Goal: Information Seeking & Learning: Learn about a topic

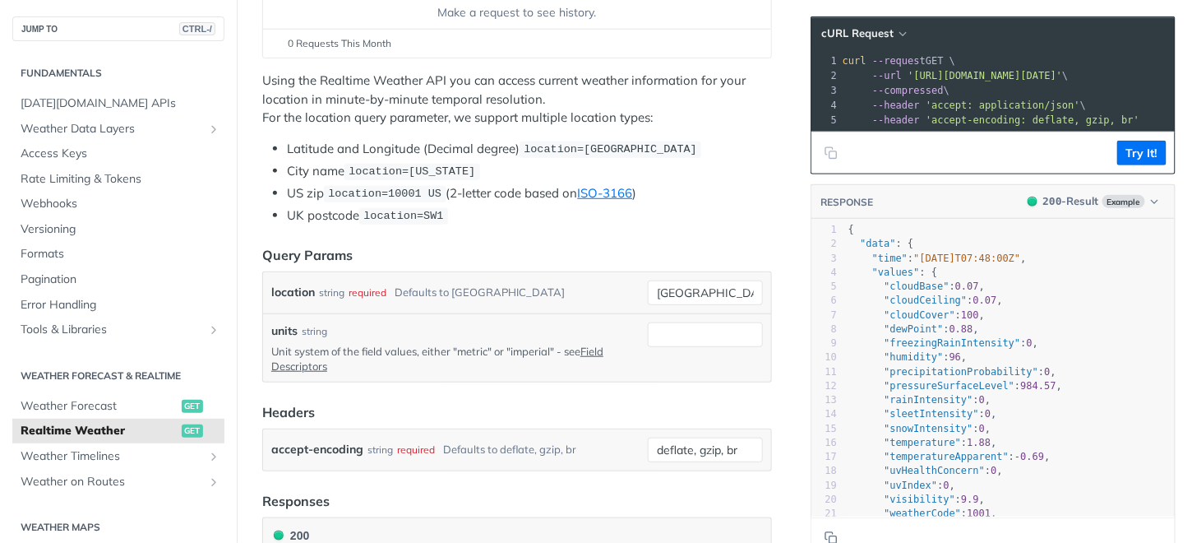
scroll to position [247, 0]
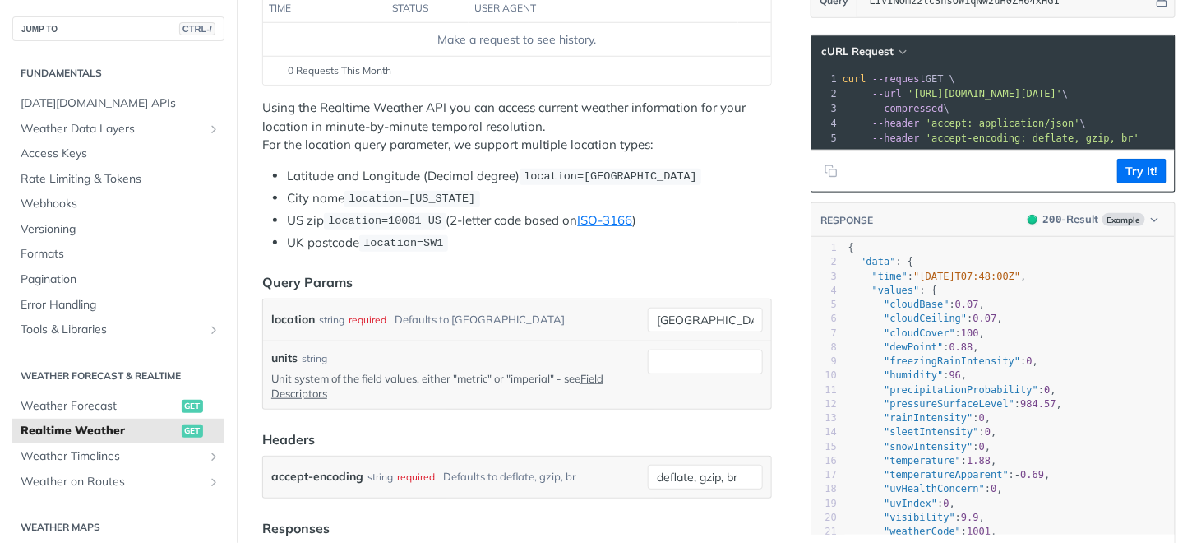
click at [557, 173] on span "location=42.3478, -71.0466" at bounding box center [610, 177] width 173 height 12
click at [612, 311] on div "location string required Defaults to toronto toronto required type : string Use…" at bounding box center [517, 319] width 492 height 25
click at [688, 312] on input "toronto" at bounding box center [705, 319] width 115 height 25
type input "t"
type input "B"
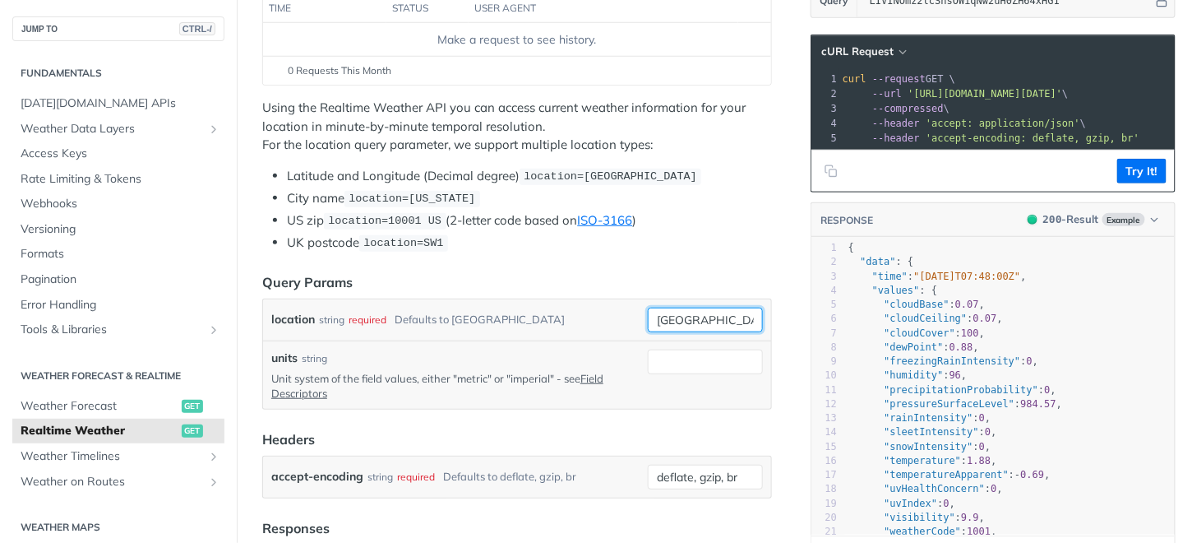
click at [723, 312] on input "Dar es Salaam [Dar es Salaam]" at bounding box center [705, 319] width 115 height 25
type input "Dar es Salaam"
click at [584, 349] on div "units string" at bounding box center [456, 357] width 370 height 17
click at [652, 365] on input "units" at bounding box center [705, 361] width 115 height 25
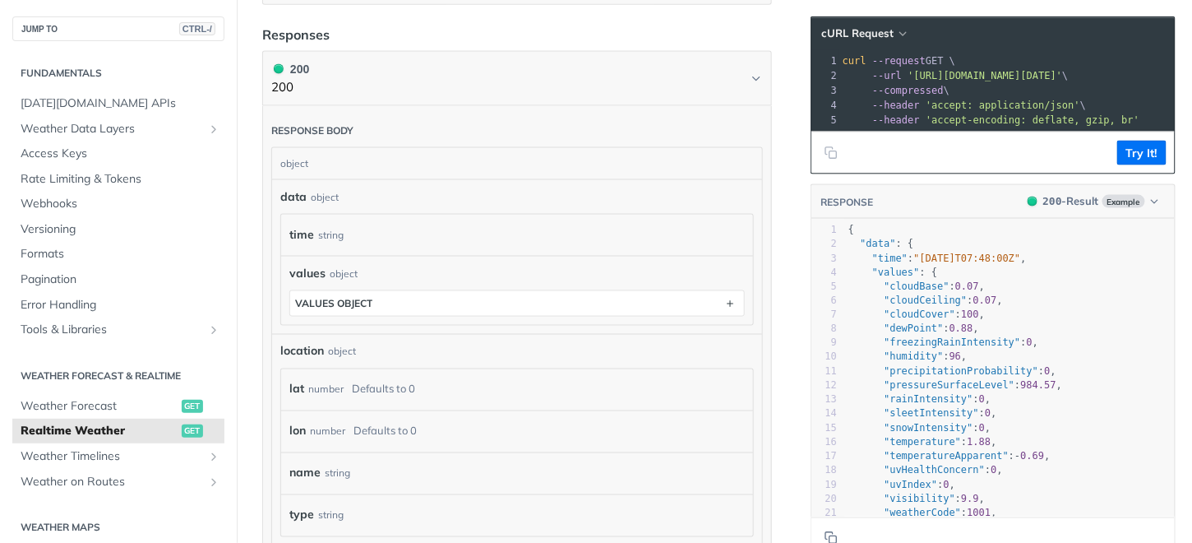
scroll to position [822, 0]
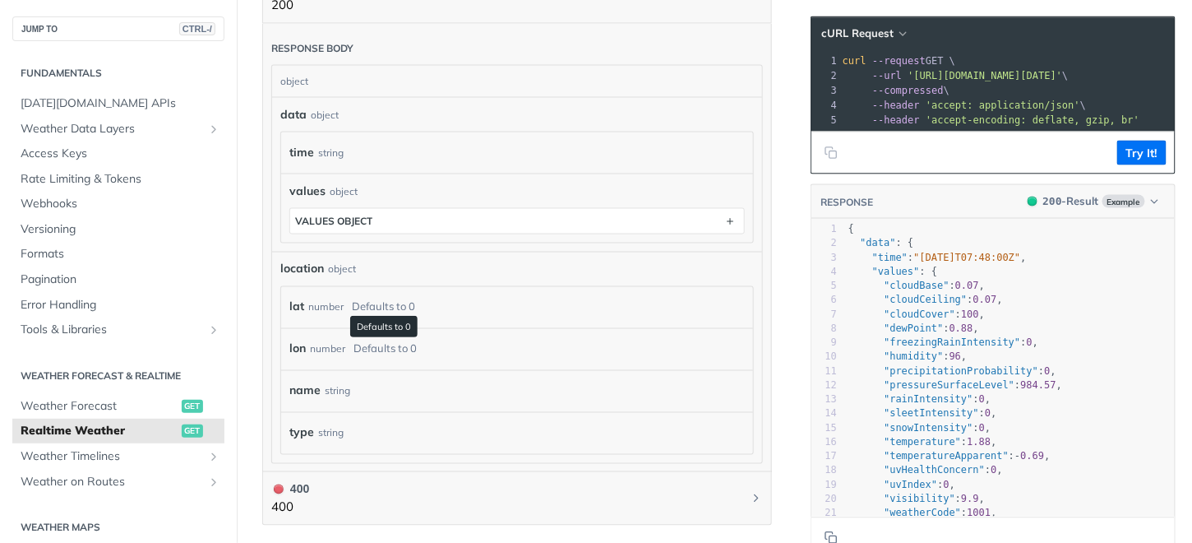
type input "metric"
click at [377, 299] on div "Defaults to 0" at bounding box center [383, 307] width 63 height 24
click at [426, 295] on div "lat number Defaults to 0" at bounding box center [513, 307] width 449 height 25
click at [557, 298] on div "lat number Defaults to 0" at bounding box center [513, 307] width 449 height 25
click at [363, 307] on div "Defaults to 0" at bounding box center [383, 307] width 63 height 24
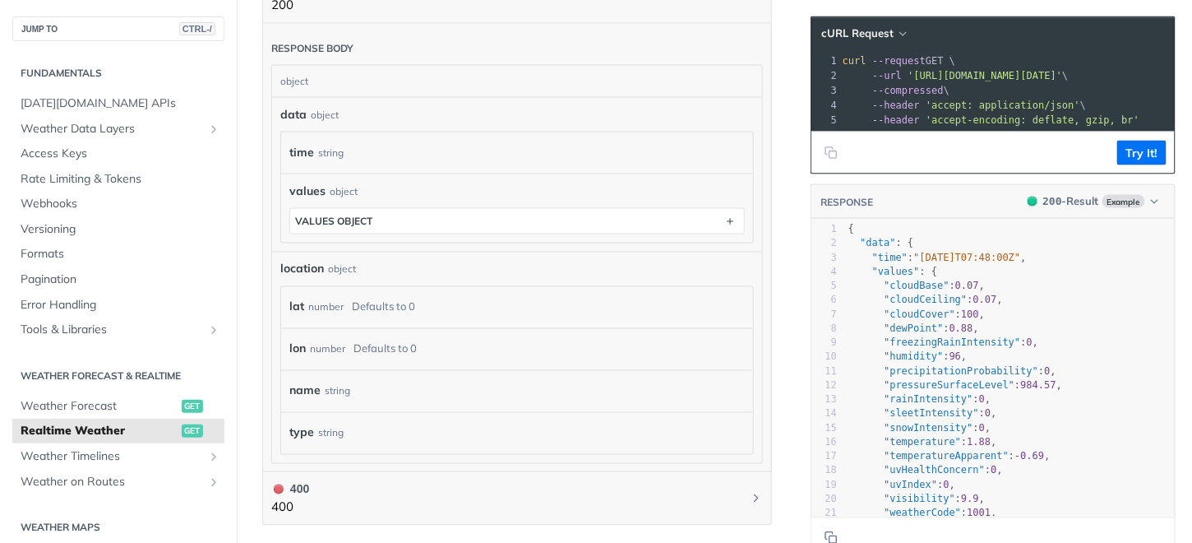
click at [373, 342] on div "Defaults to 0" at bounding box center [385, 349] width 63 height 24
click at [382, 382] on div "name string" at bounding box center [513, 391] width 449 height 25
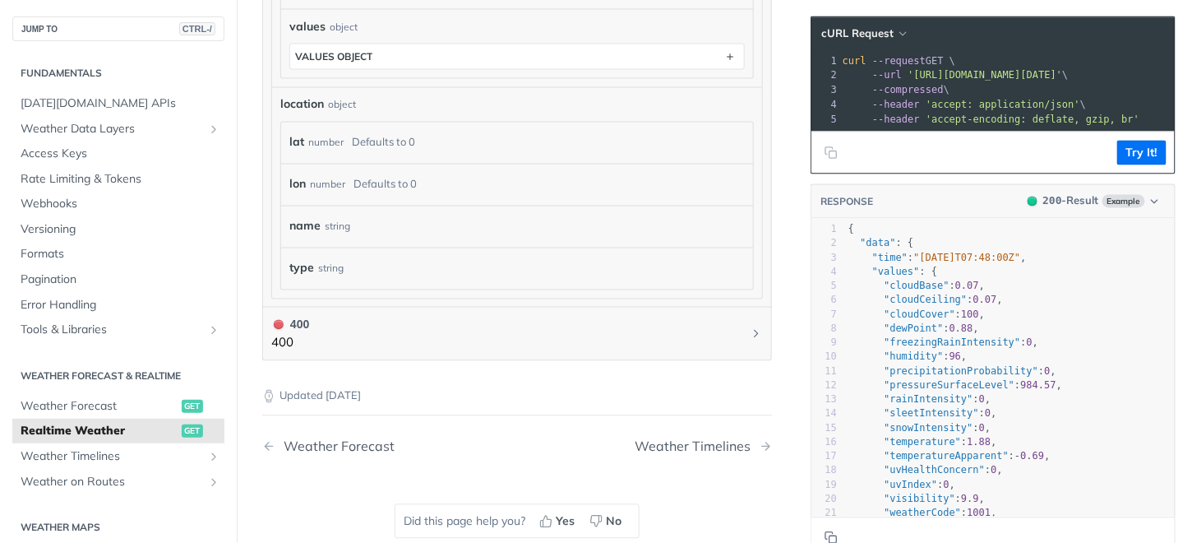
scroll to position [904, 0]
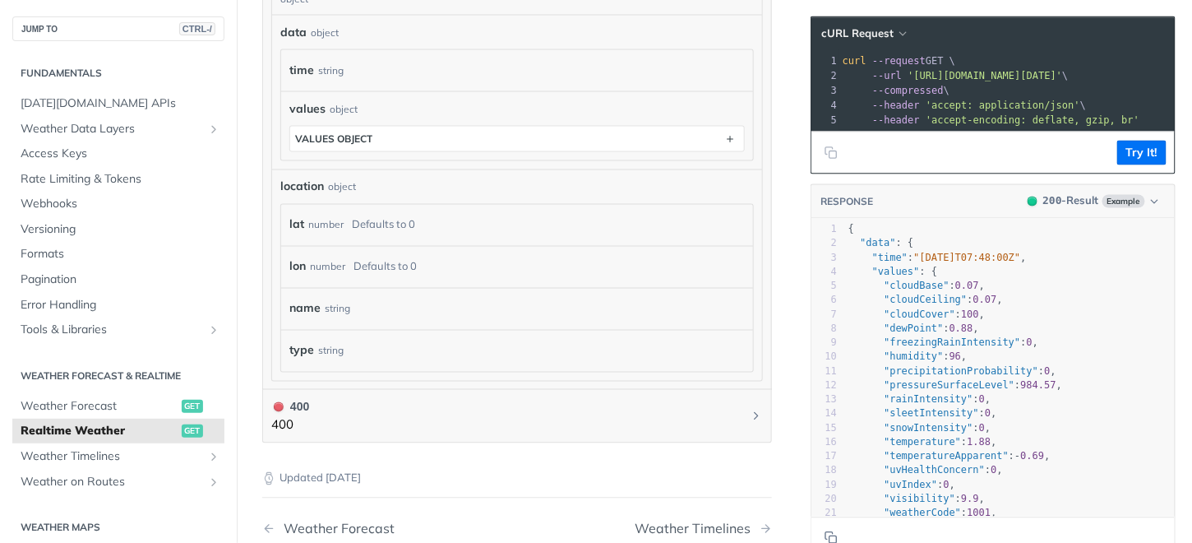
click at [363, 186] on div "location object" at bounding box center [517, 186] width 474 height 17
click at [367, 213] on div "Defaults to 0" at bounding box center [383, 225] width 63 height 24
click at [394, 218] on div "Defaults to 0" at bounding box center [383, 225] width 63 height 24
click at [440, 220] on div "lat number Defaults to 0" at bounding box center [513, 225] width 449 height 25
click at [424, 187] on div "location object lat number Defaults to 0 lon number Defaults to 0 name string t…" at bounding box center [517, 275] width 474 height 194
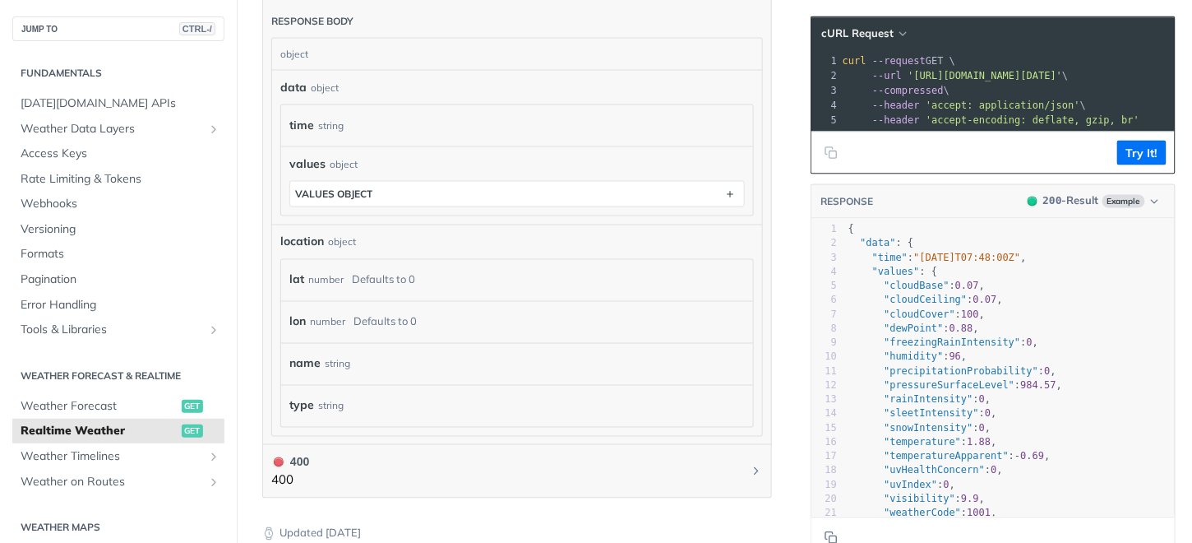
scroll to position [822, 0]
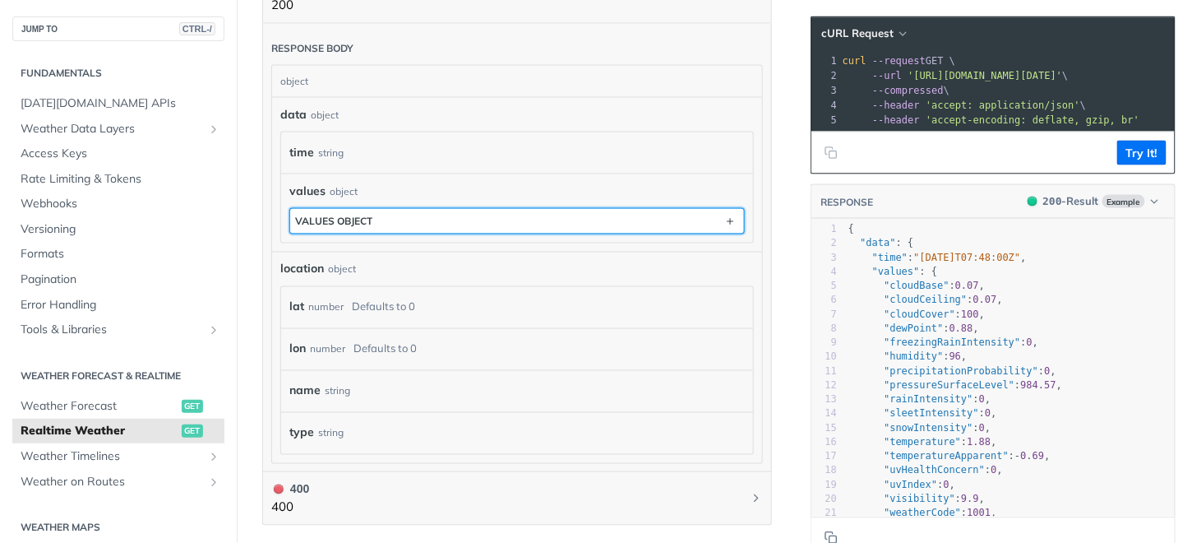
click at [721, 219] on icon "button" at bounding box center [730, 221] width 18 height 18
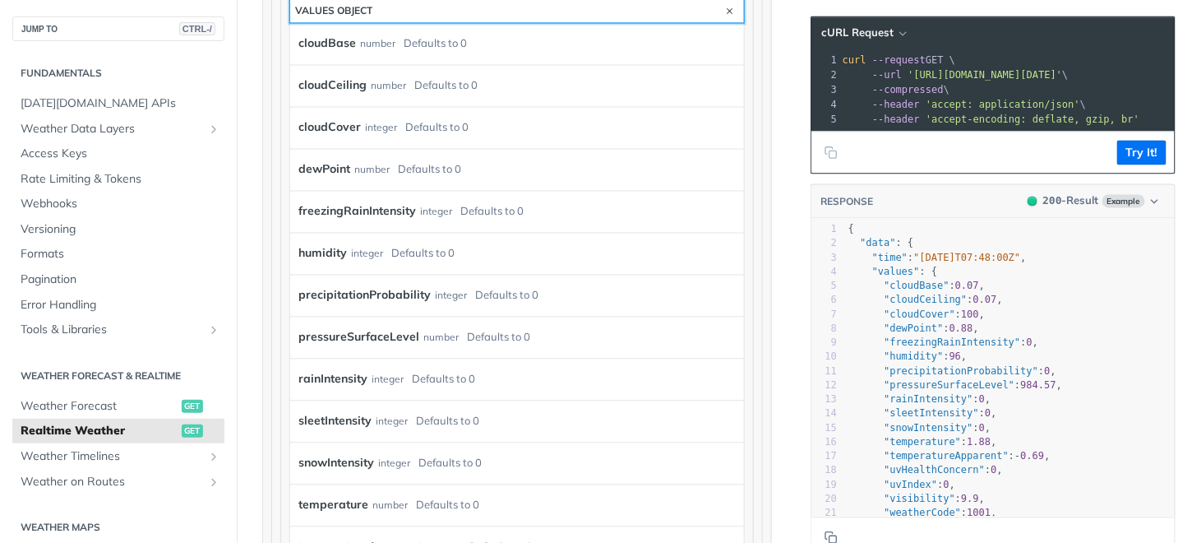
scroll to position [904, 0]
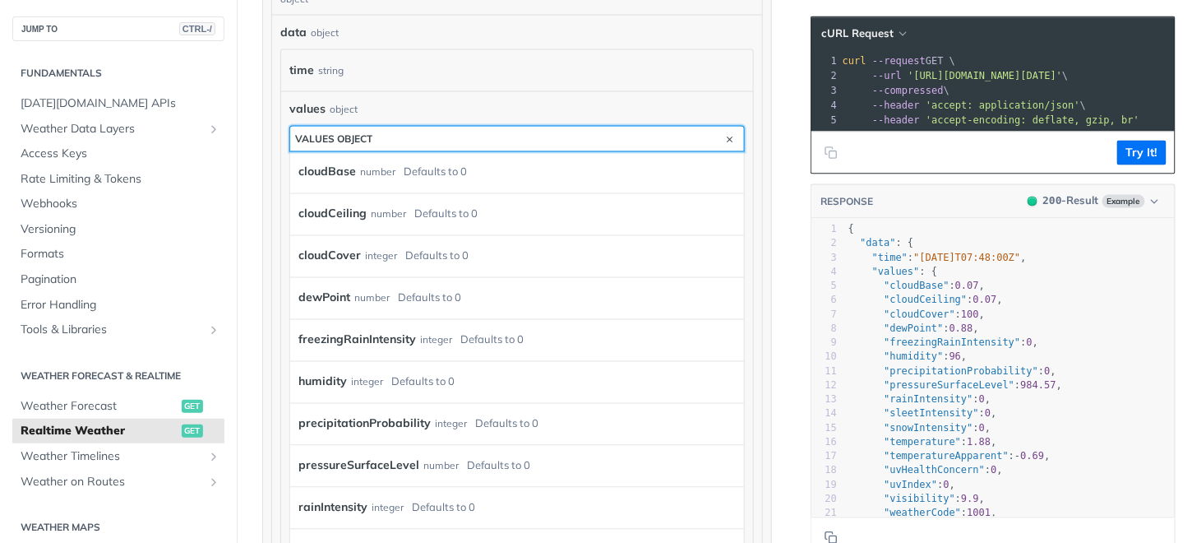
click at [721, 134] on icon "button" at bounding box center [730, 139] width 18 height 18
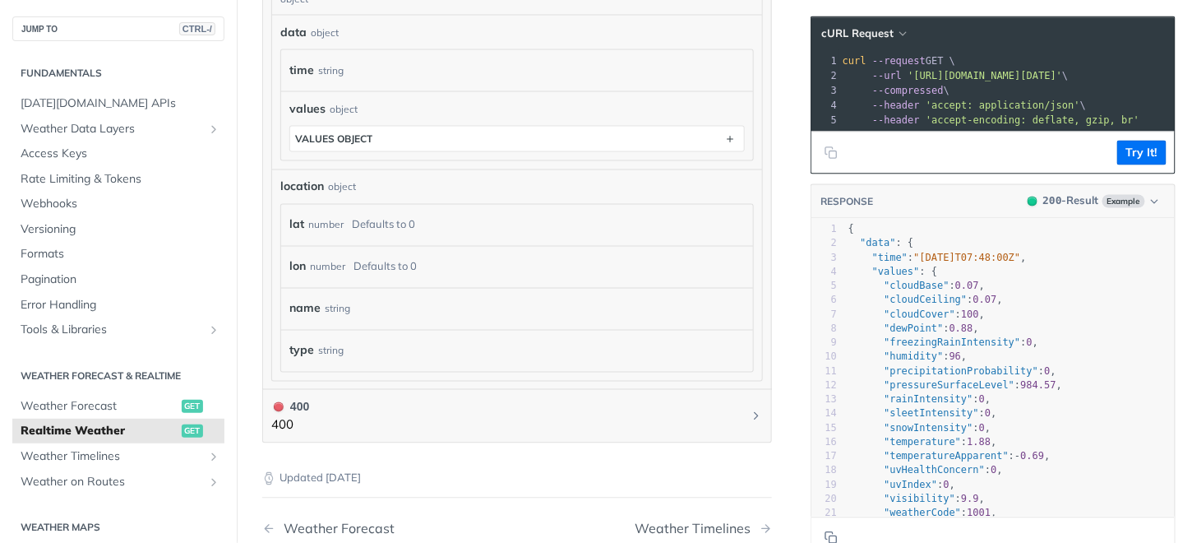
click at [452, 227] on div "lat number Defaults to 0" at bounding box center [513, 225] width 449 height 25
click at [363, 215] on div "Defaults to 0" at bounding box center [383, 225] width 63 height 24
click at [350, 187] on div "location object" at bounding box center [517, 186] width 474 height 17
click at [335, 215] on div "number" at bounding box center [325, 225] width 35 height 24
click at [327, 255] on div "number" at bounding box center [327, 267] width 35 height 24
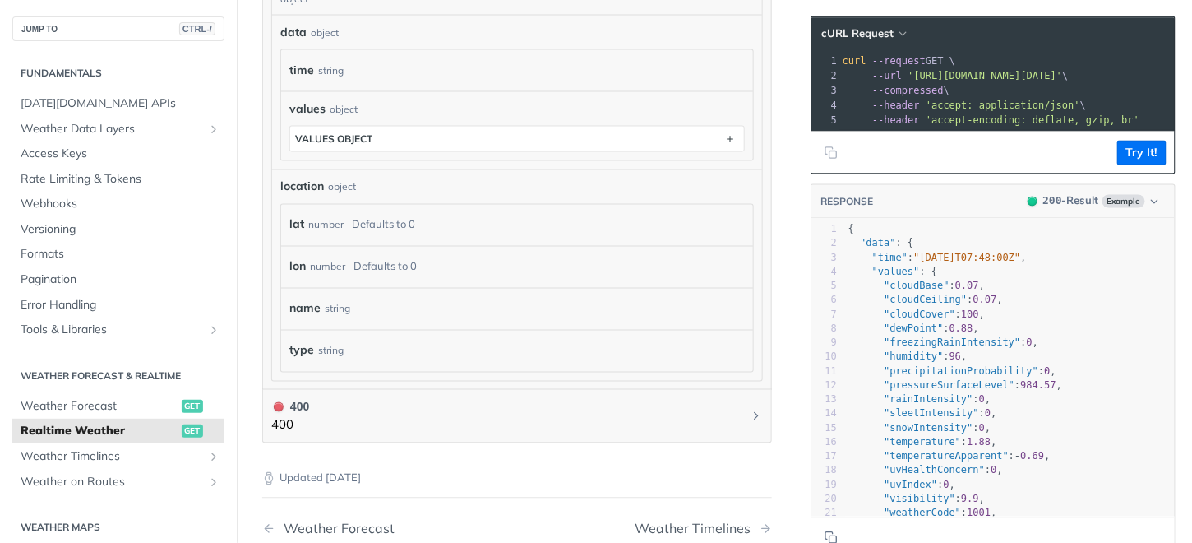
click at [326, 297] on div "string" at bounding box center [337, 309] width 25 height 24
click at [336, 317] on div "name string" at bounding box center [517, 309] width 472 height 42
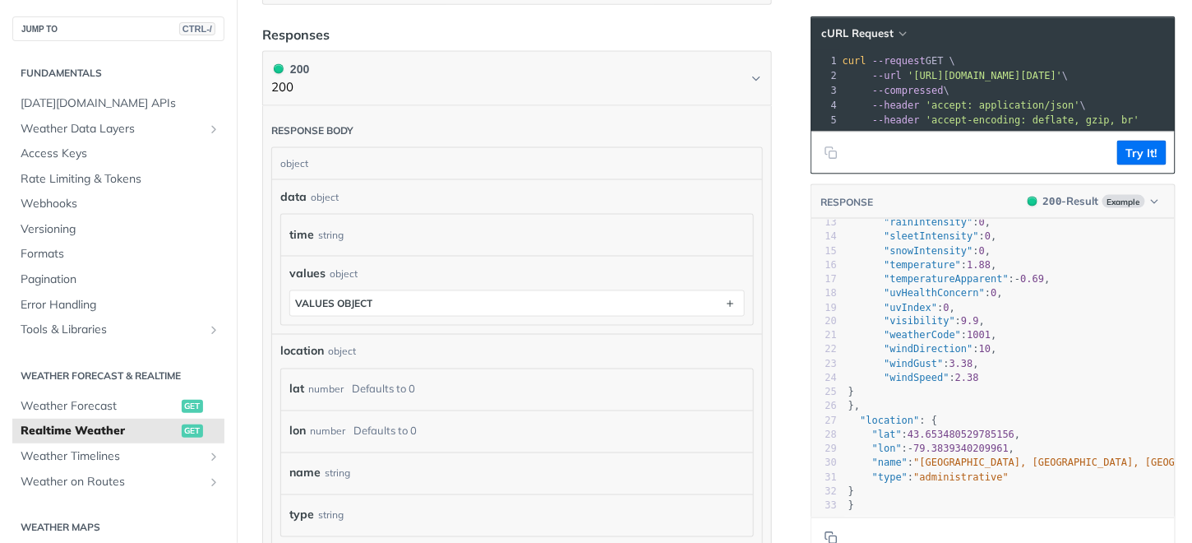
scroll to position [200, 0]
click at [1121, 165] on button "Try It!" at bounding box center [1141, 153] width 49 height 25
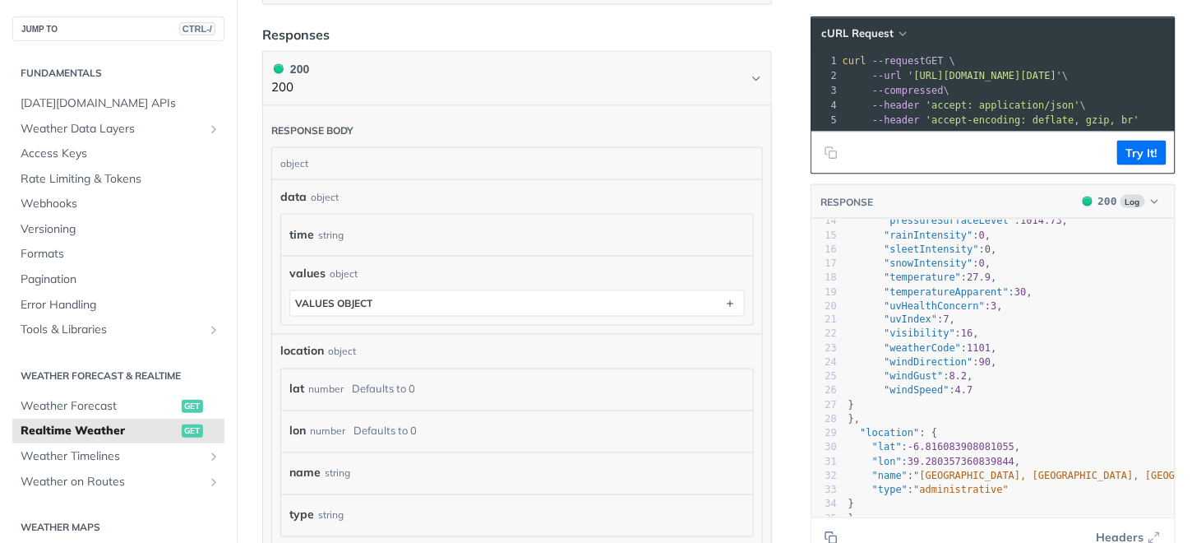
click at [993, 449] on span ""lat" : - 6.816083908081055 ," at bounding box center [934, 448] width 173 height 12
click at [991, 445] on span "6.816083908081055" at bounding box center [964, 448] width 101 height 12
click at [991, 446] on span "6.816083908081055" at bounding box center [964, 448] width 101 height 12
drag, startPoint x: 993, startPoint y: 446, endPoint x: 898, endPoint y: 449, distance: 95.4
click at [898, 449] on span ""lat" : - 6.816083908081055 ," at bounding box center [934, 448] width 173 height 12
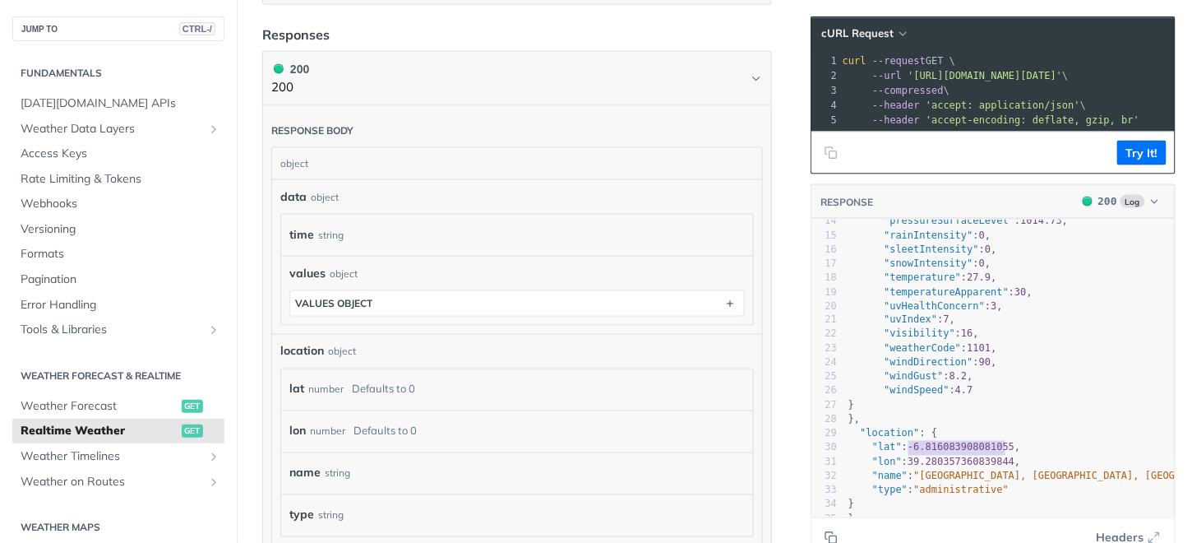
type textarea "-6.816083908081055"
drag, startPoint x: 898, startPoint y: 449, endPoint x: 779, endPoint y: 368, distance: 143.7
click at [779, 368] on article "Realtime Weather get https://api.tomorrow.io/v4 /weather/realtime Recent Reques…" at bounding box center [517, 94] width 561 height 1498
click at [992, 450] on span "6.816083908081055" at bounding box center [964, 448] width 101 height 12
click at [992, 451] on span "6.816083908081055" at bounding box center [964, 448] width 101 height 12
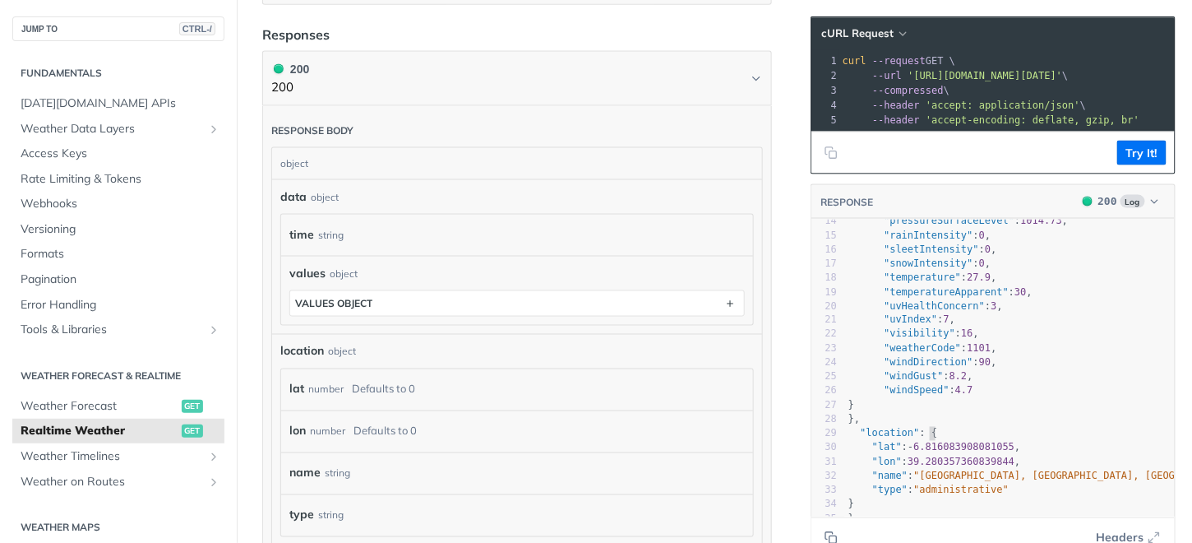
click at [997, 445] on span ""lat" : - 6.816083908081055 ," at bounding box center [934, 448] width 173 height 12
click at [971, 453] on span "6.816083908081055" at bounding box center [964, 448] width 101 height 12
type textarea "816083908081055"
click at [971, 453] on span "6.816083908081055" at bounding box center [964, 448] width 101 height 12
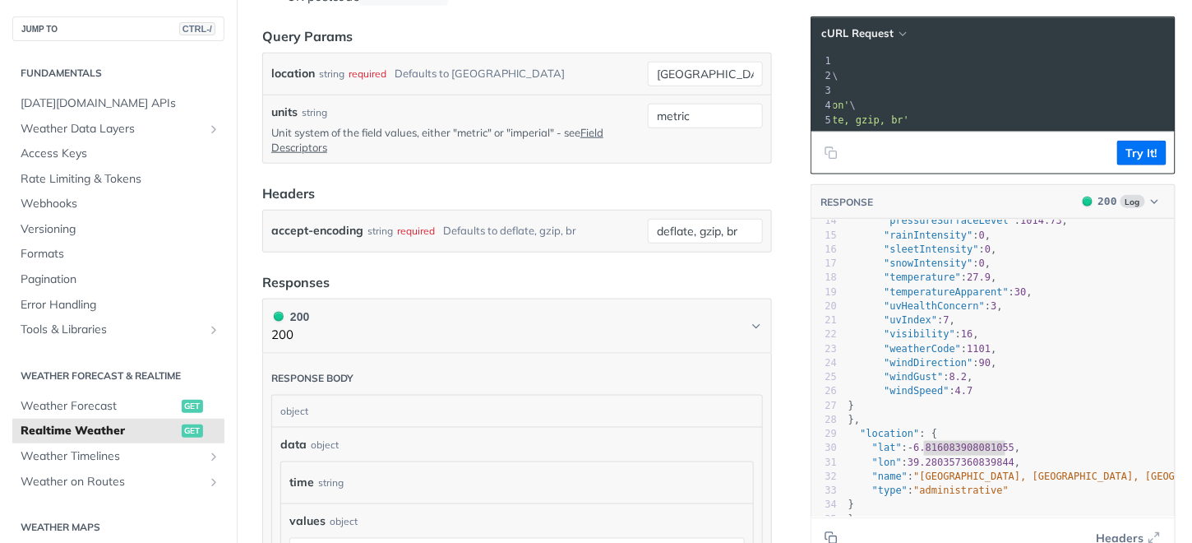
scroll to position [0, 0]
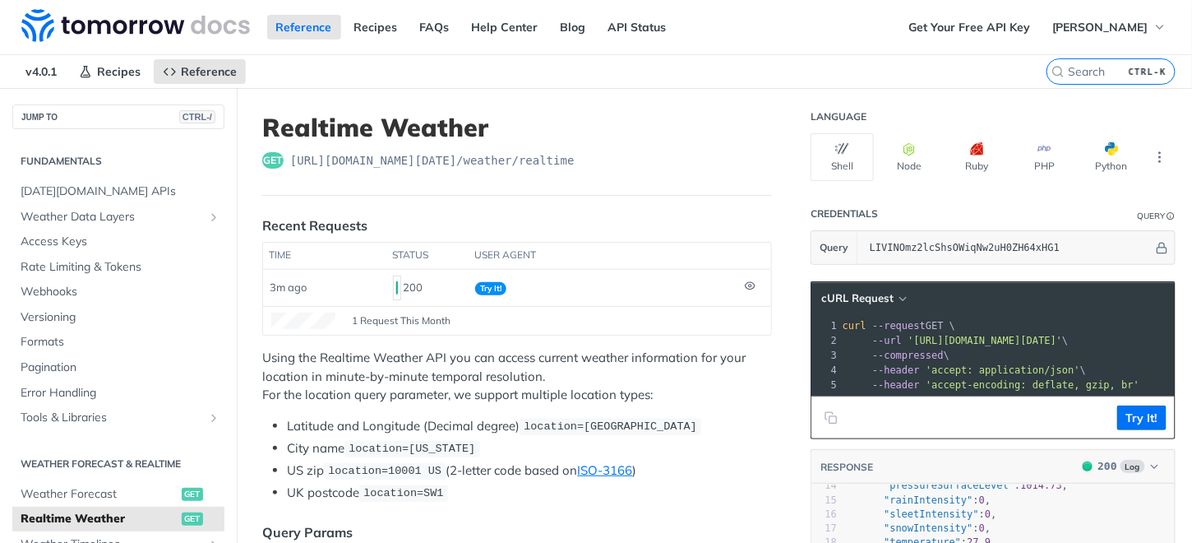
click at [558, 160] on span "https://api.tomorrow.io/v4 /weather/realtime" at bounding box center [432, 160] width 284 height 16
drag, startPoint x: 558, startPoint y: 160, endPoint x: 285, endPoint y: 148, distance: 273.2
click at [285, 148] on header "Realtime Weather get https://api.tomorrow.io/v4 /weather/realtime" at bounding box center [517, 154] width 510 height 83
copy div "https://api.tomorrow.io/v4 /weather/realtime"
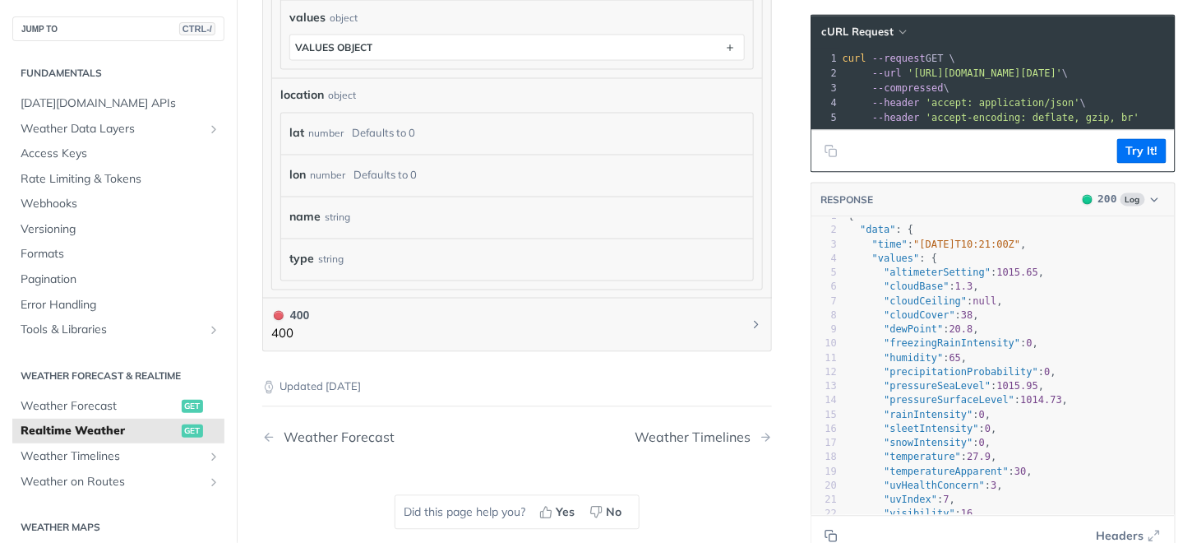
scroll to position [1, 0]
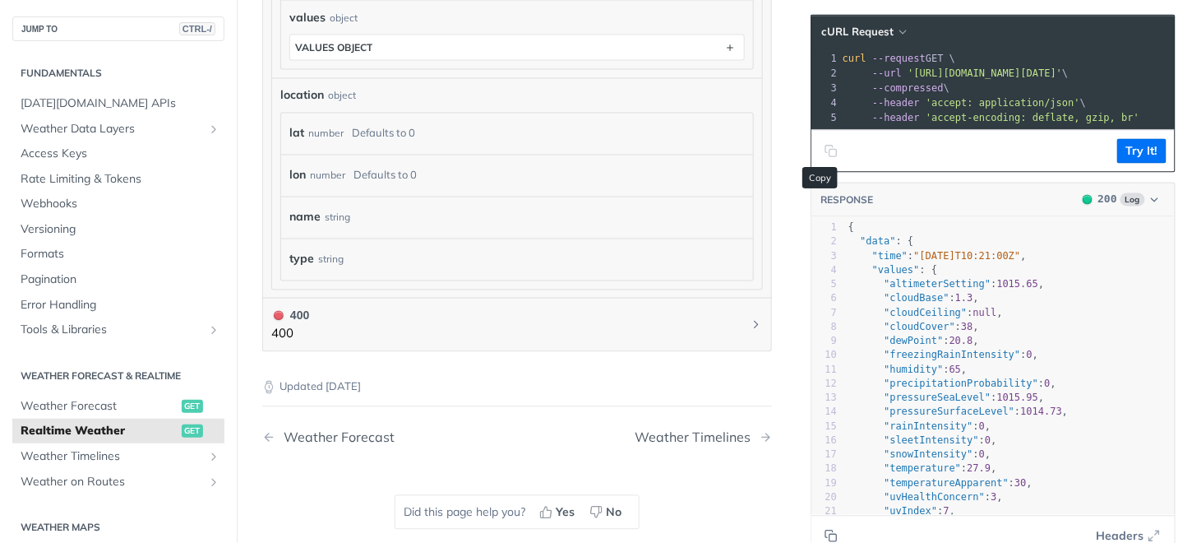
click at [825, 152] on icon "Copy to clipboard" at bounding box center [831, 151] width 13 height 13
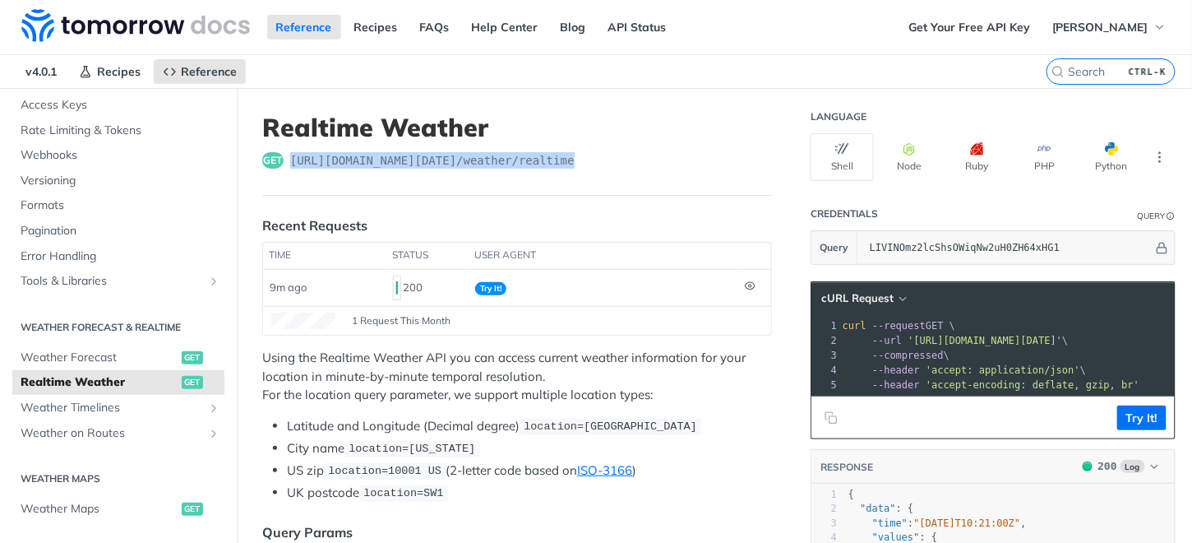
scroll to position [164, 0]
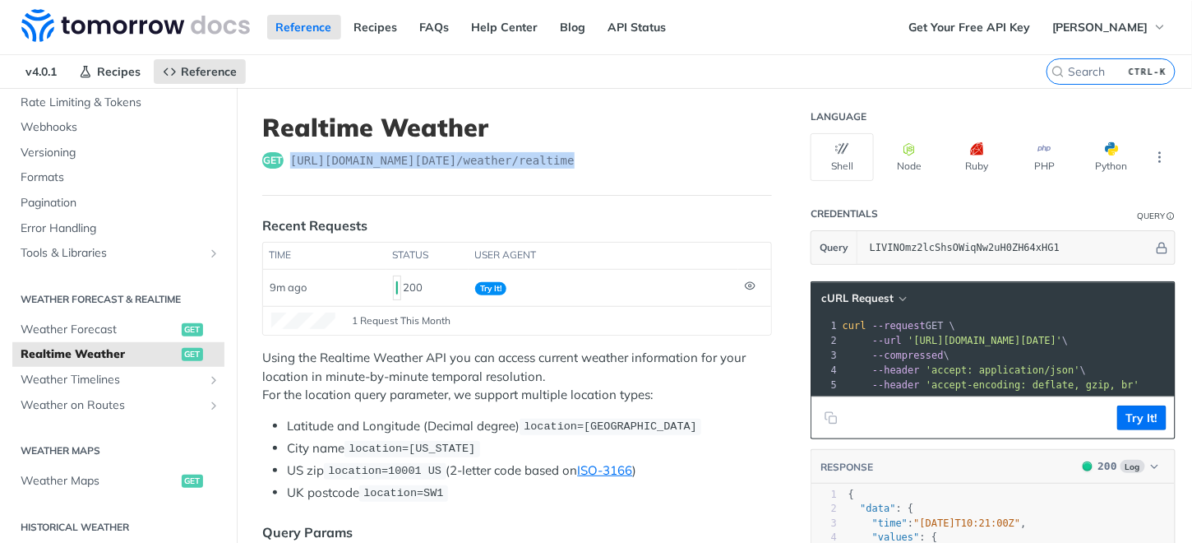
click at [182, 351] on span "get" at bounding box center [192, 354] width 21 height 13
click at [148, 346] on span "Realtime Weather" at bounding box center [99, 354] width 157 height 16
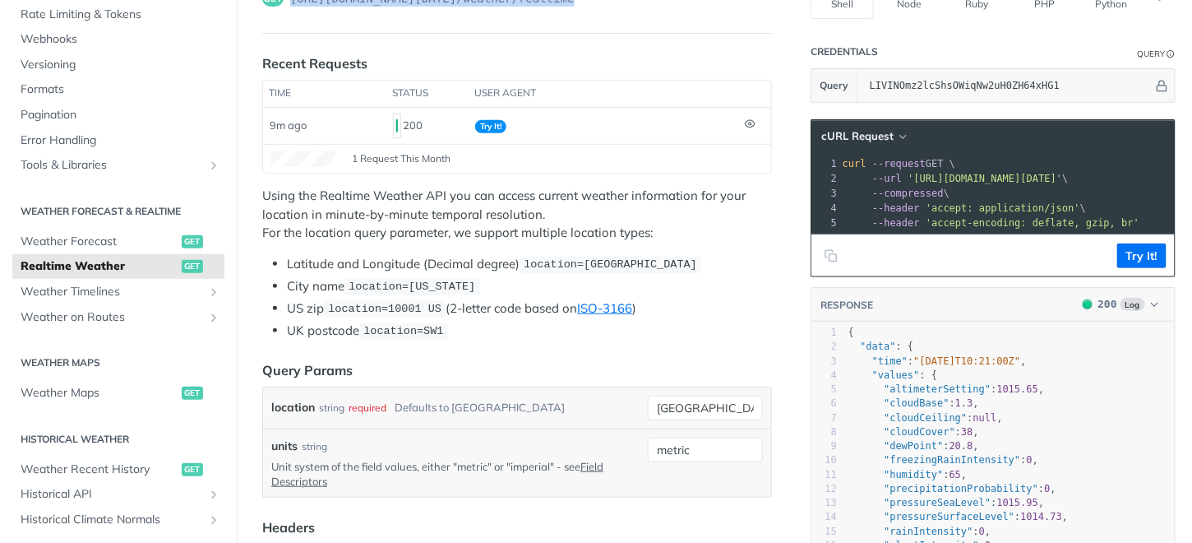
scroll to position [0, 0]
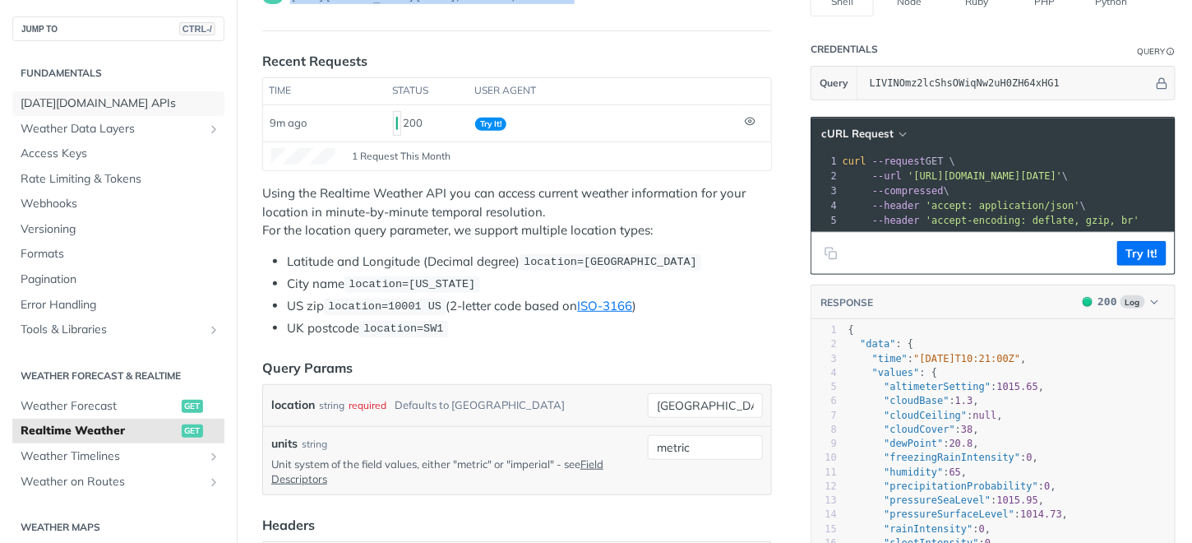
click at [77, 104] on span "[DATE][DOMAIN_NAME] APIs" at bounding box center [121, 103] width 200 height 16
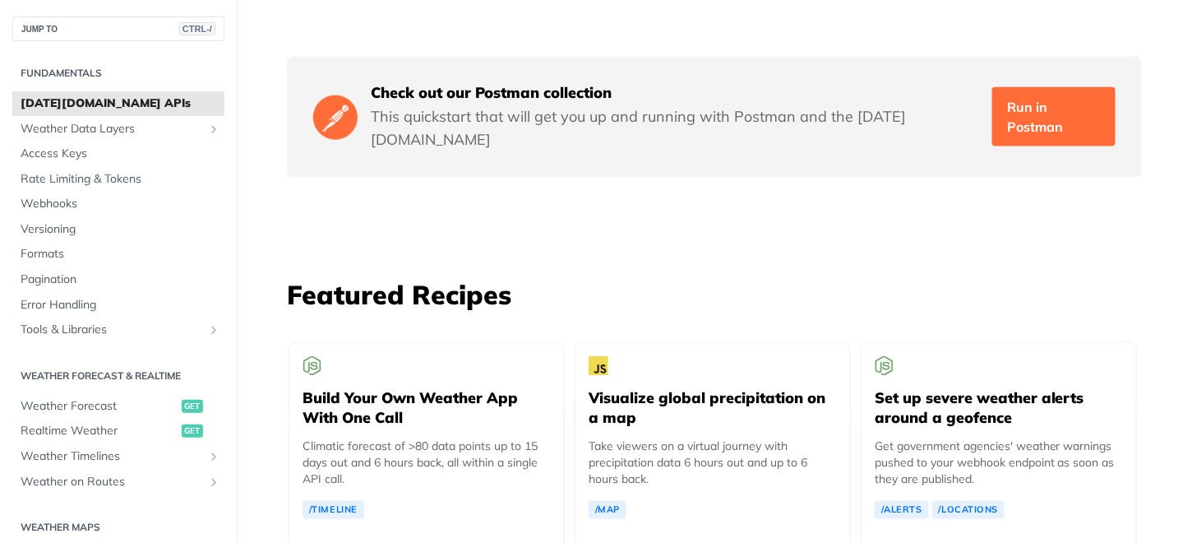
scroll to position [2549, 0]
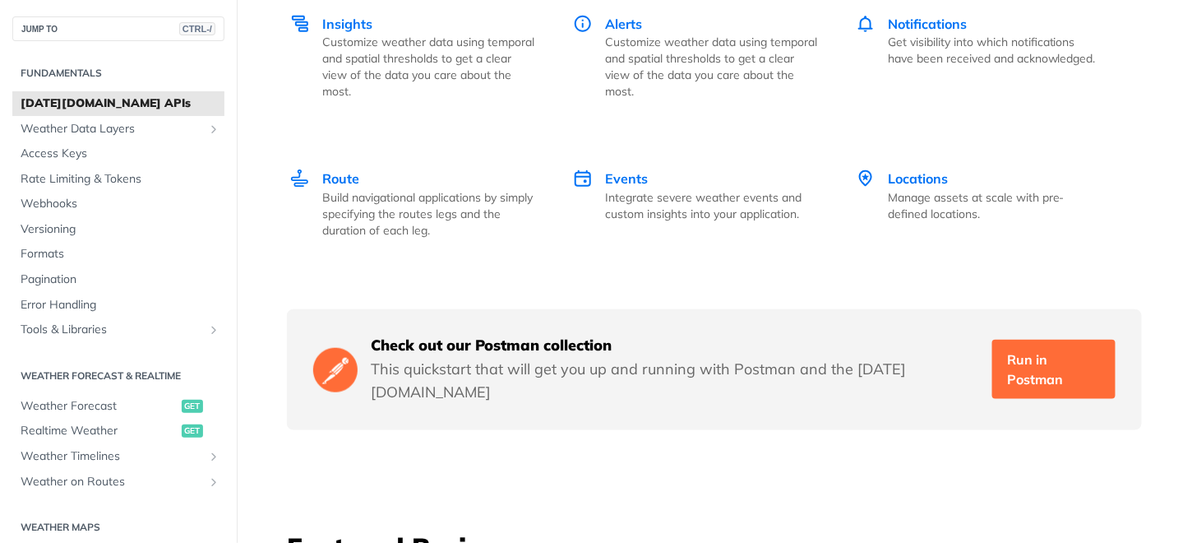
click at [1019, 356] on link "Run in Postman" at bounding box center [1053, 369] width 123 height 59
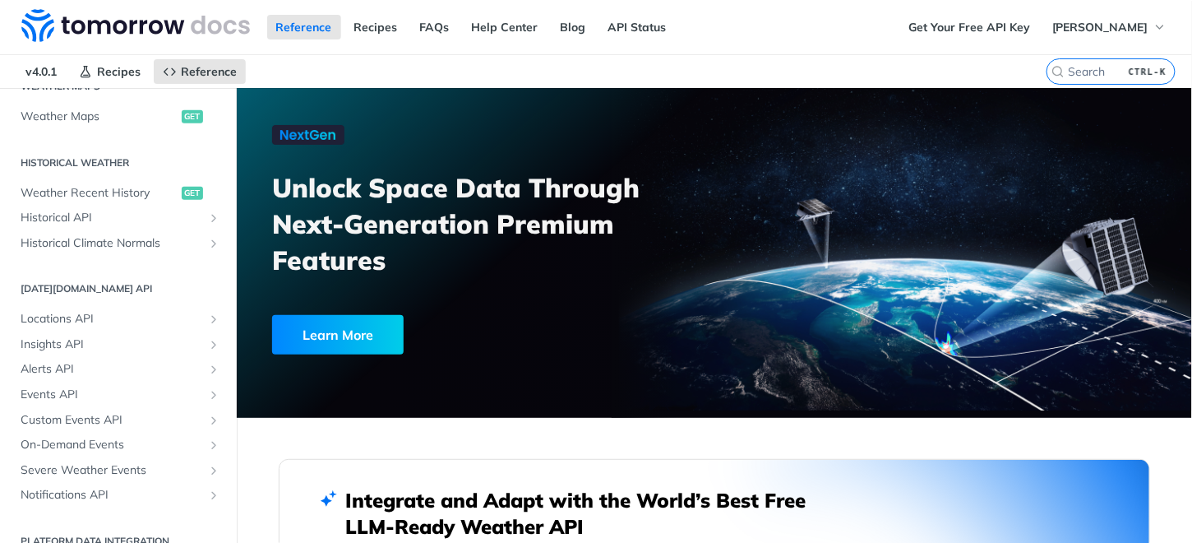
scroll to position [548, 0]
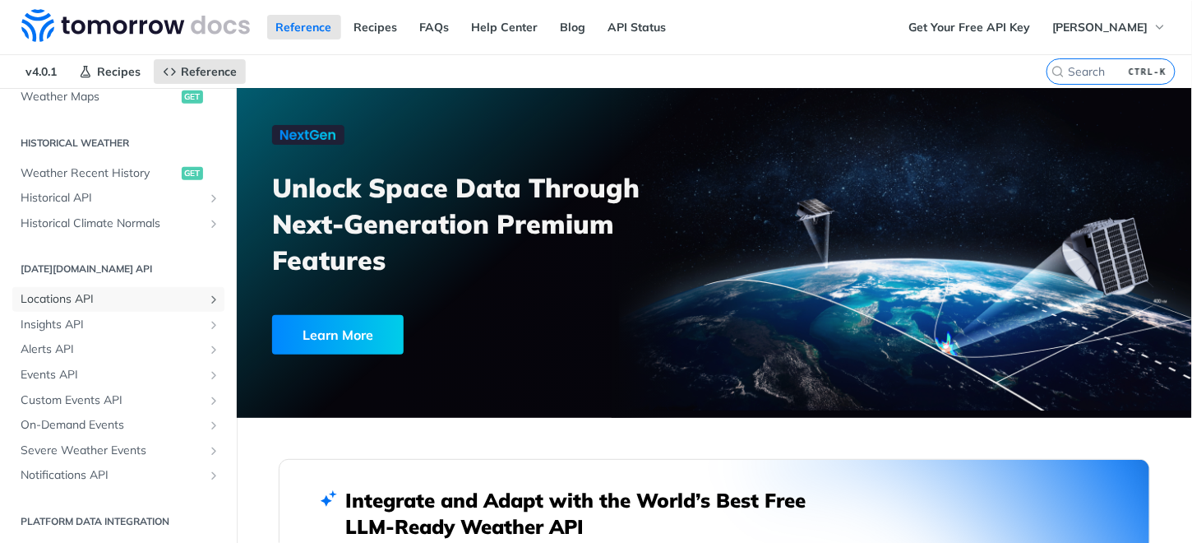
click at [49, 294] on span "Locations API" at bounding box center [112, 299] width 183 height 16
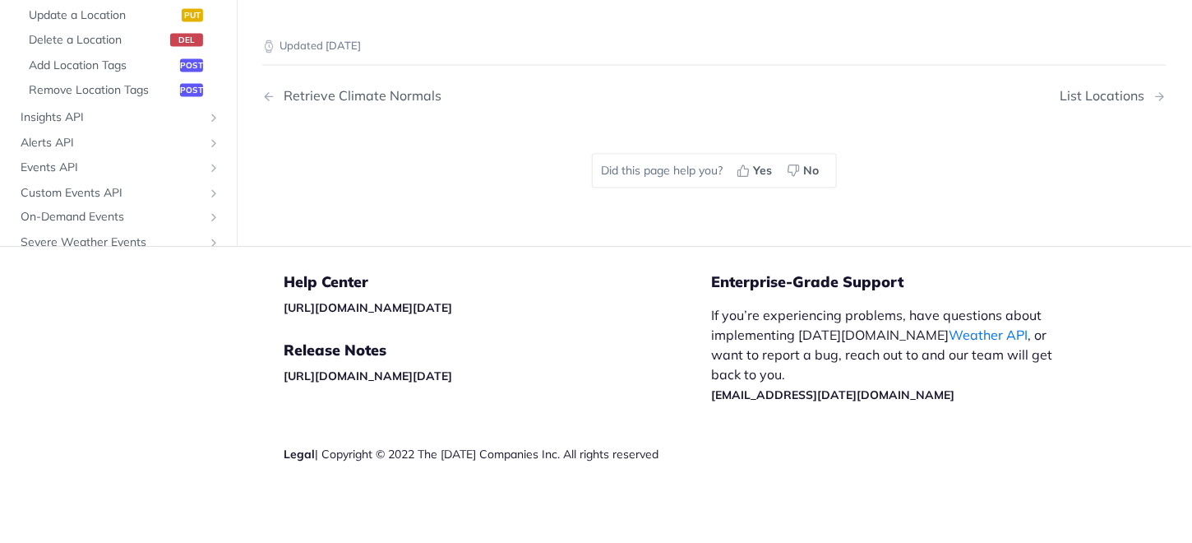
scroll to position [855, 0]
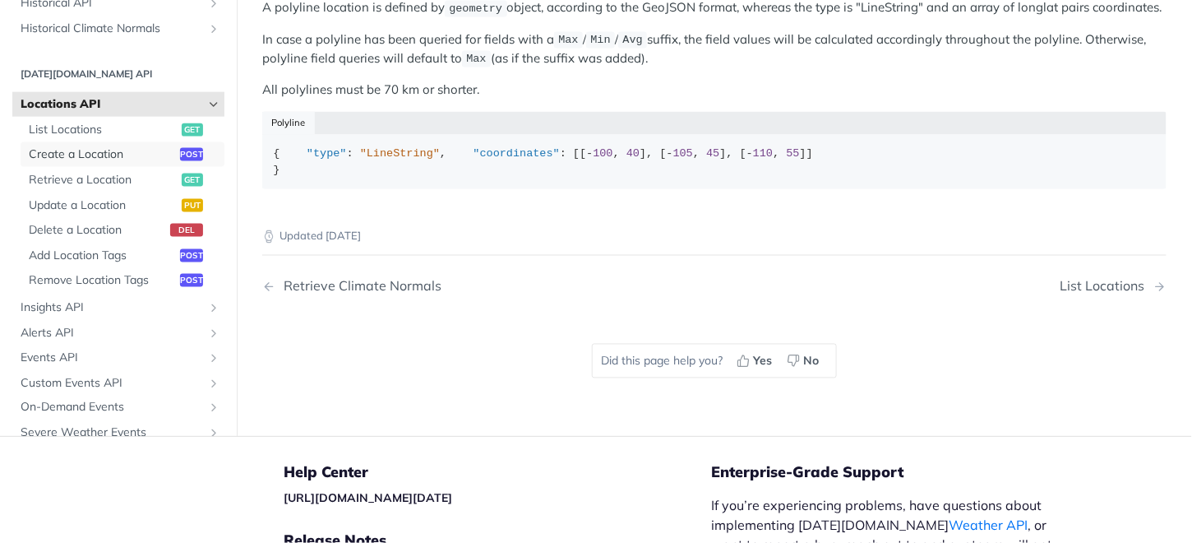
click at [101, 164] on span "Create a Location" at bounding box center [102, 155] width 147 height 16
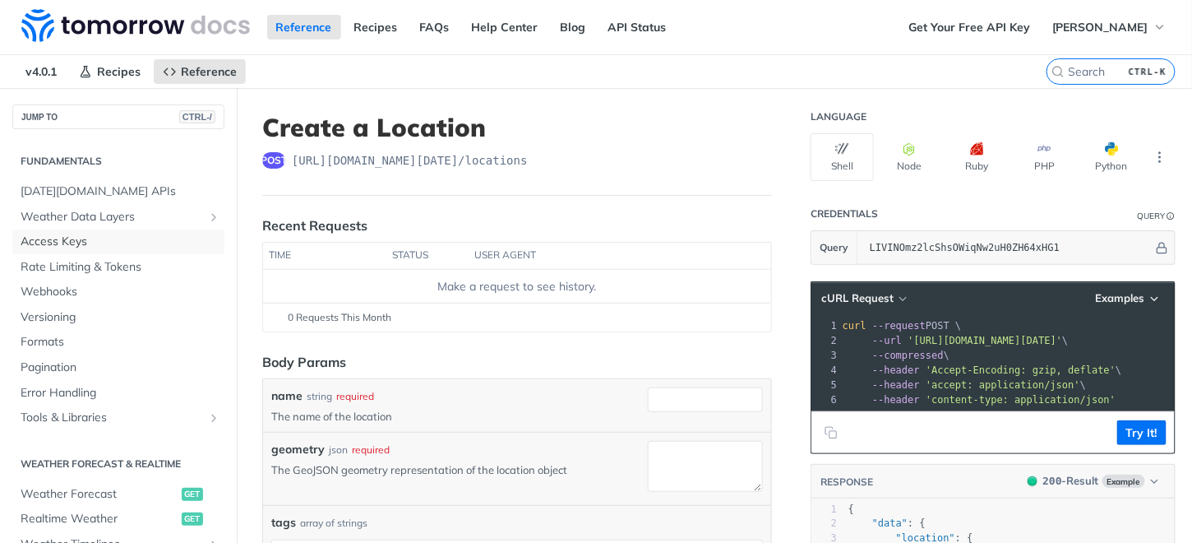
click at [56, 238] on span "Access Keys" at bounding box center [121, 241] width 200 height 16
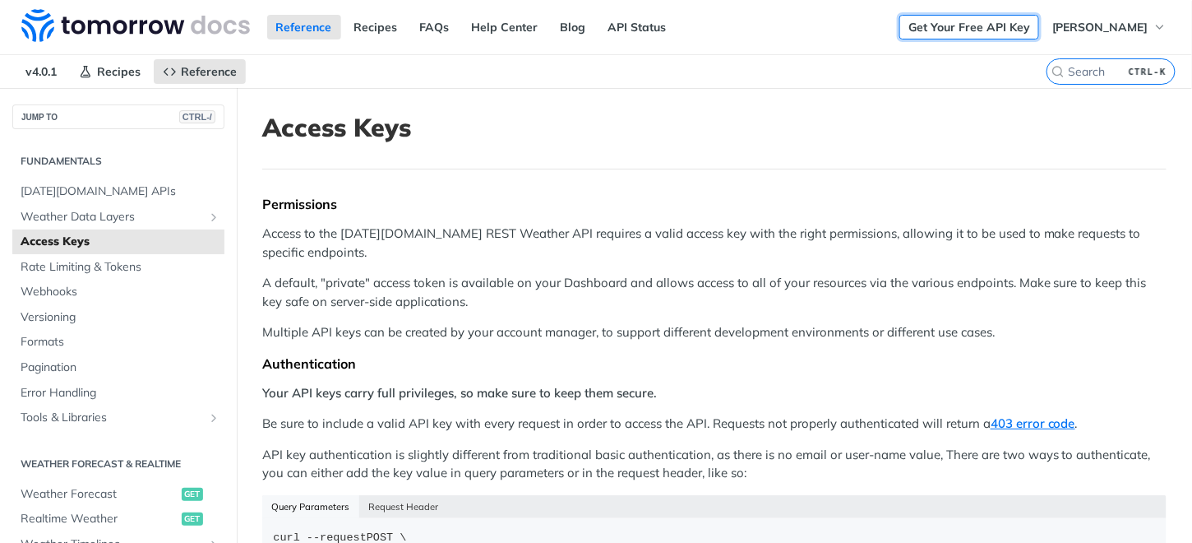
click at [968, 36] on link "Get Your Free API Key" at bounding box center [969, 27] width 140 height 25
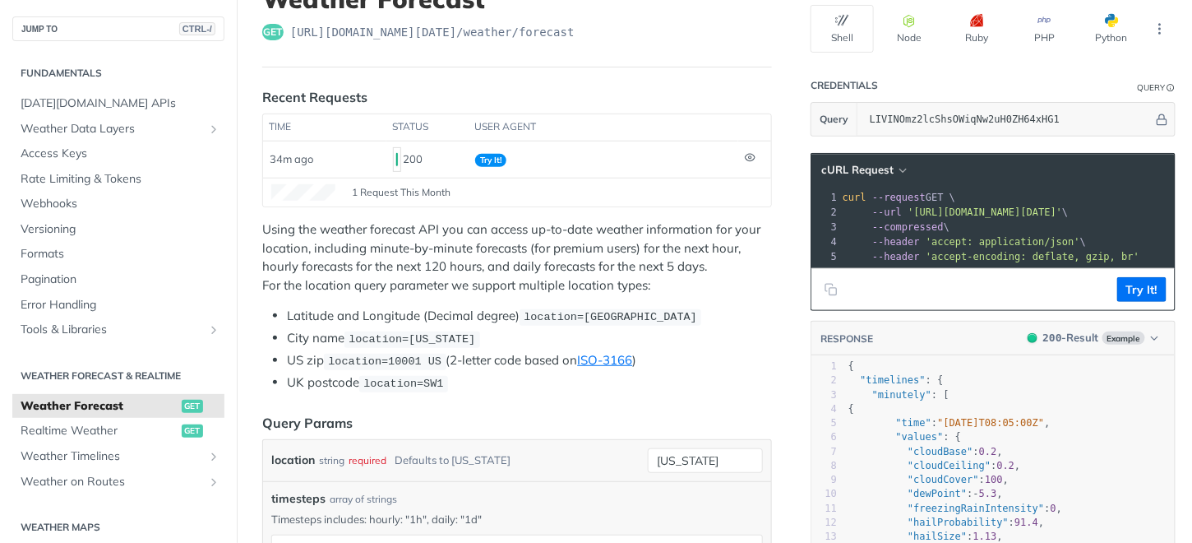
scroll to position [164, 0]
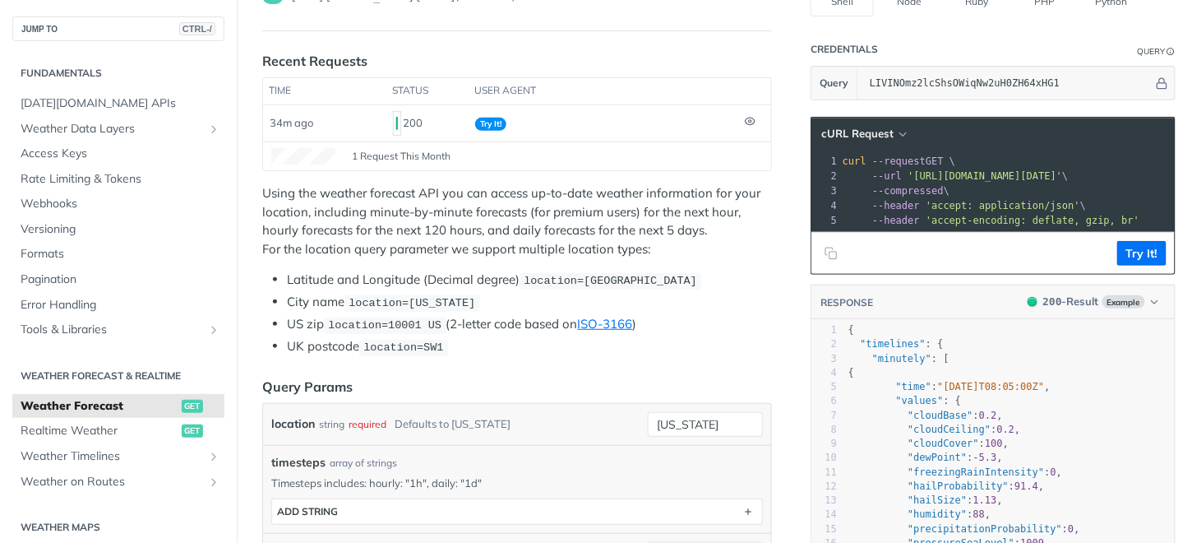
click at [623, 285] on code "location=42.3478, -71.0466" at bounding box center [611, 281] width 182 height 16
click at [620, 281] on span "location=42.3478, -71.0466" at bounding box center [610, 281] width 173 height 12
drag, startPoint x: 720, startPoint y: 418, endPoint x: 543, endPoint y: 389, distance: 180.0
click at [543, 389] on form "Query Params location string required Defaults to new york new york required ty…" at bounding box center [517, 534] width 510 height 315
type input "Dar es Salaam"
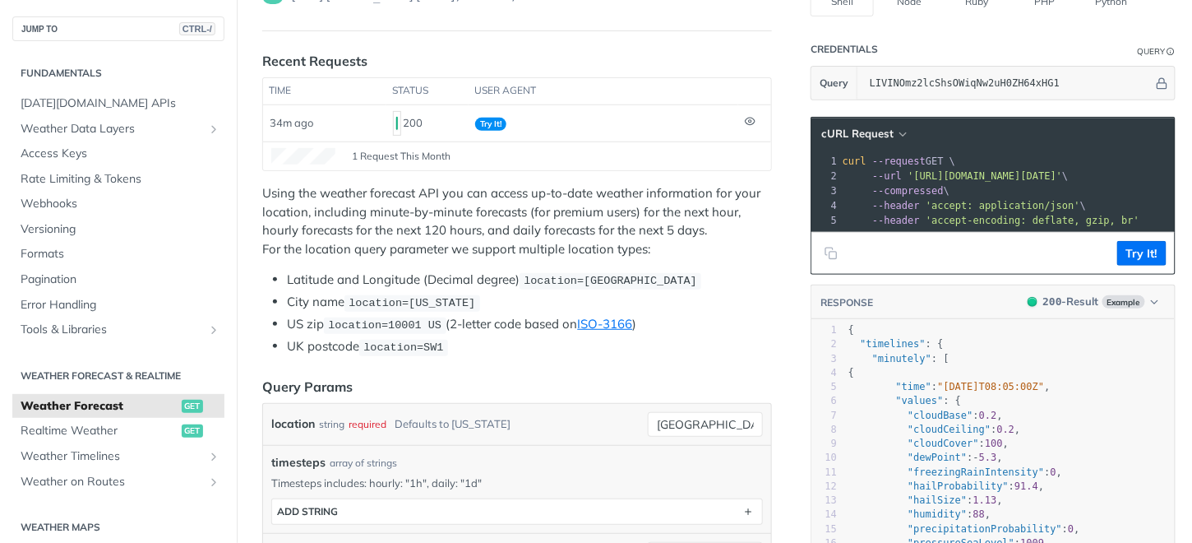
click at [589, 377] on header "Query Params" at bounding box center [517, 387] width 510 height 20
click at [1130, 266] on button "Try It!" at bounding box center [1141, 253] width 49 height 25
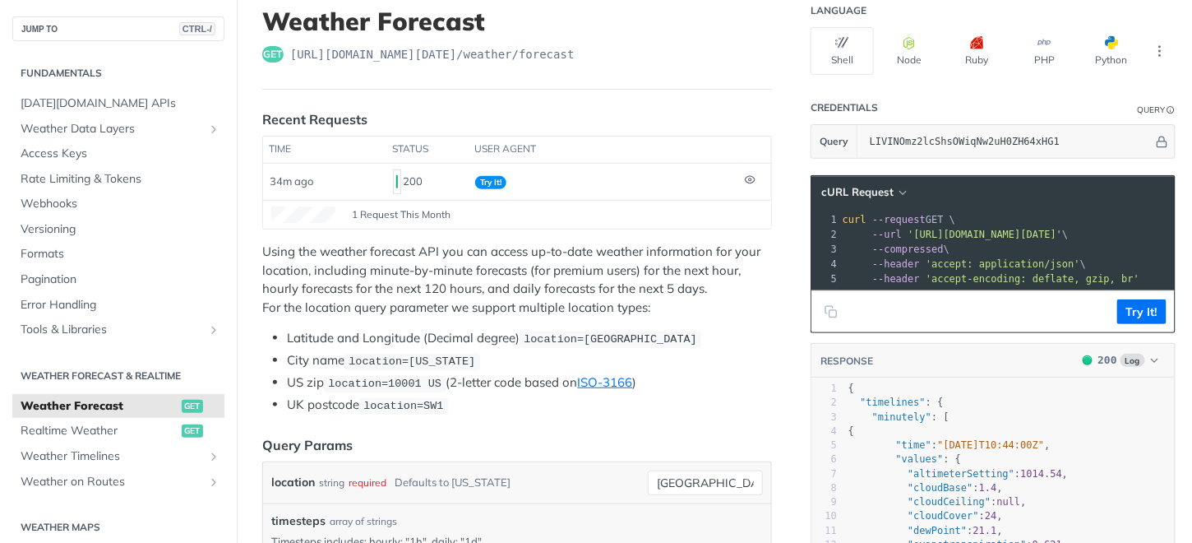
scroll to position [82, 0]
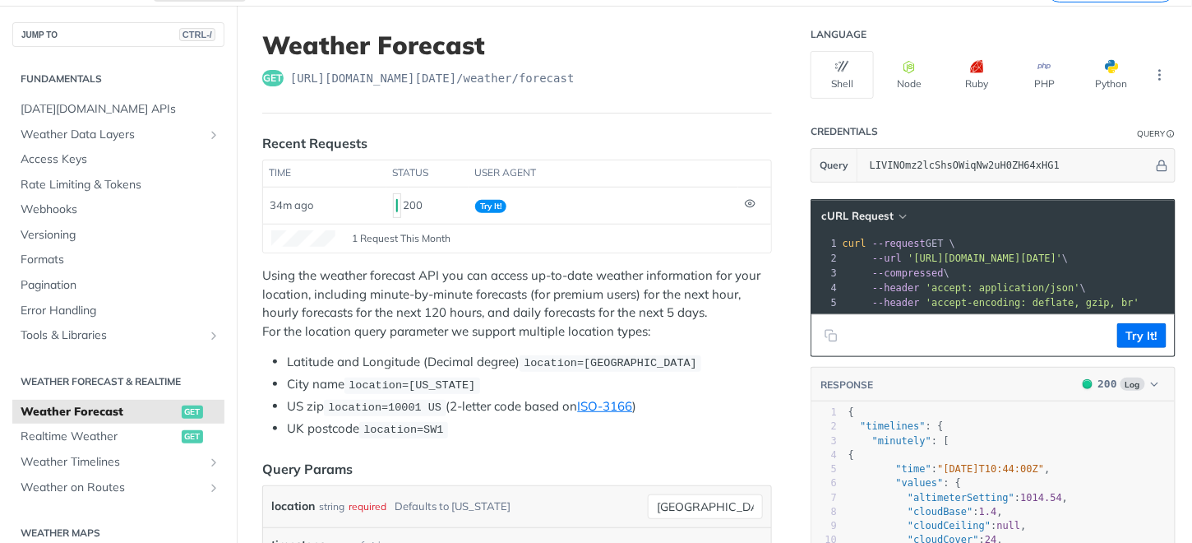
click at [493, 204] on span "Try It!" at bounding box center [490, 206] width 31 height 13
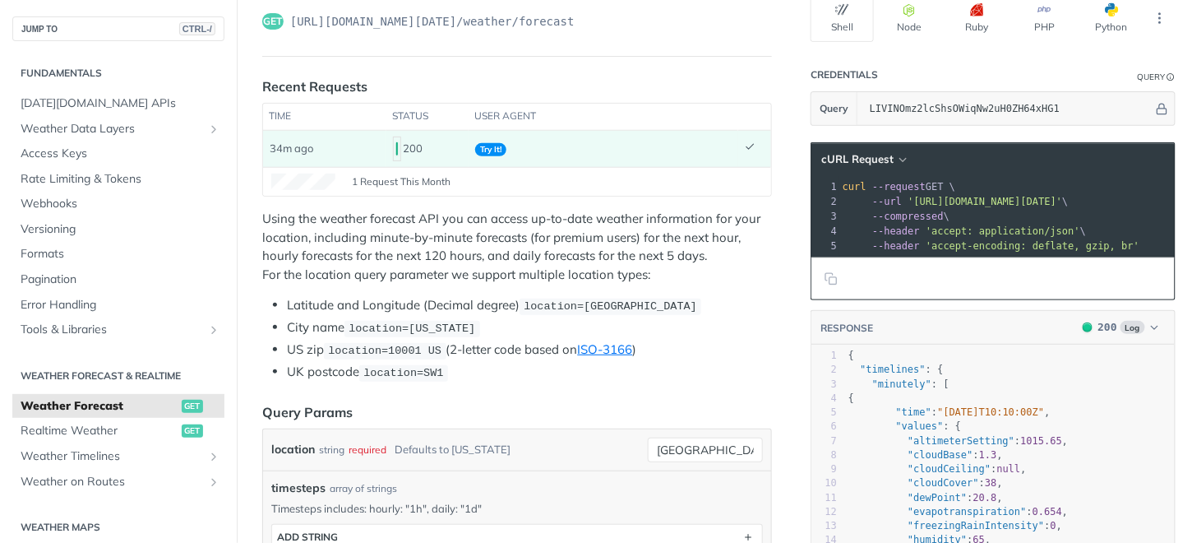
scroll to position [164, 0]
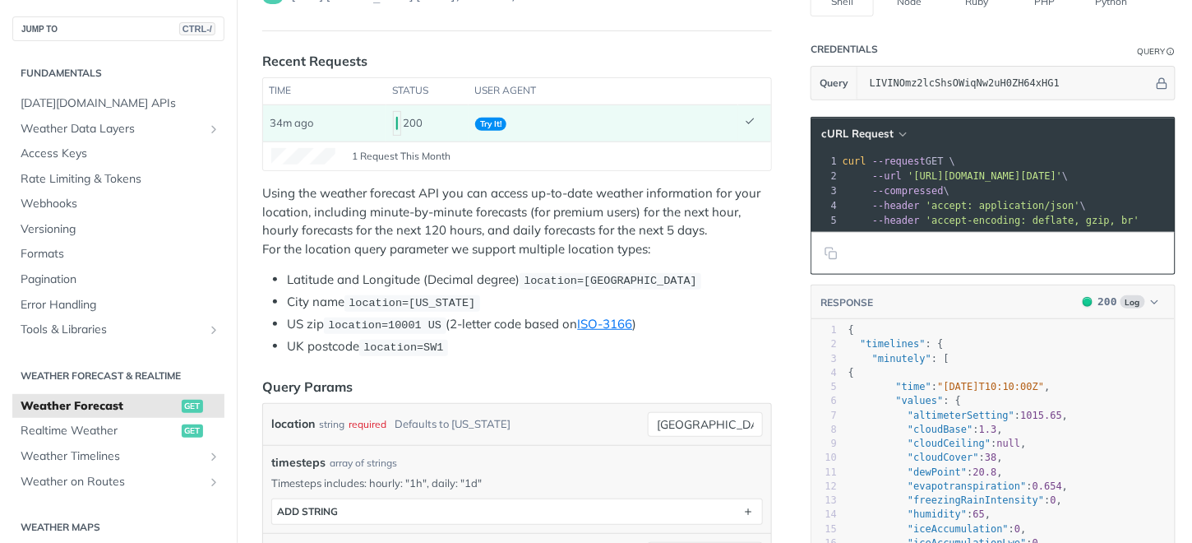
click at [648, 279] on span "location=42.3478, -71.0466" at bounding box center [610, 281] width 173 height 12
drag, startPoint x: 688, startPoint y: 278, endPoint x: 614, endPoint y: 267, distance: 74.8
click at [614, 267] on div "Using the weather forecast API you can access up-to-date weather information fo…" at bounding box center [517, 270] width 510 height 172
click at [585, 293] on li "City name location=new york" at bounding box center [529, 302] width 485 height 19
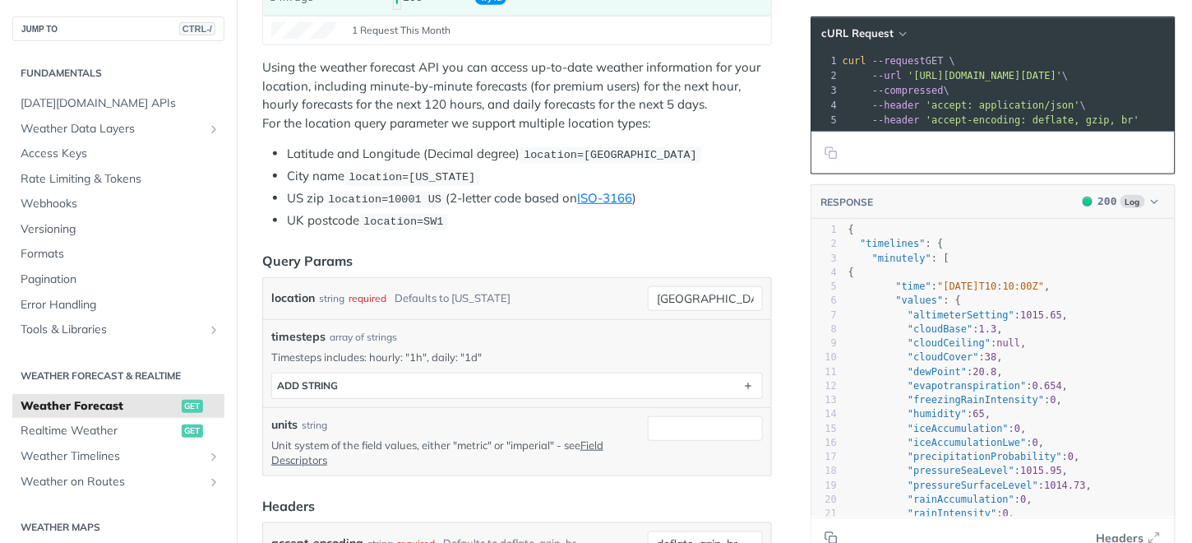
scroll to position [329, 0]
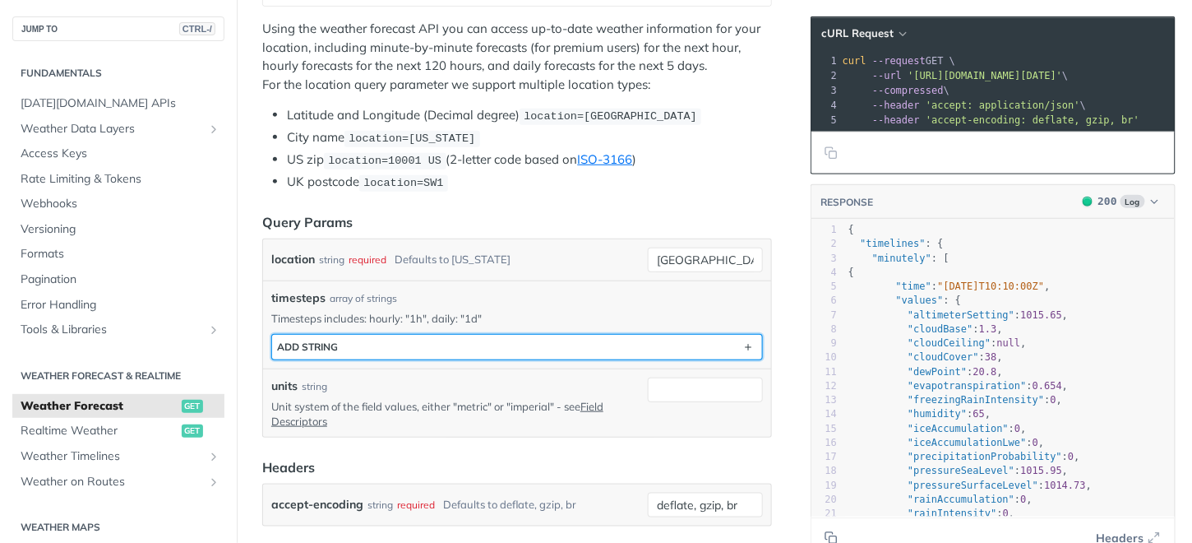
click at [739, 338] on icon "button" at bounding box center [748, 347] width 18 height 18
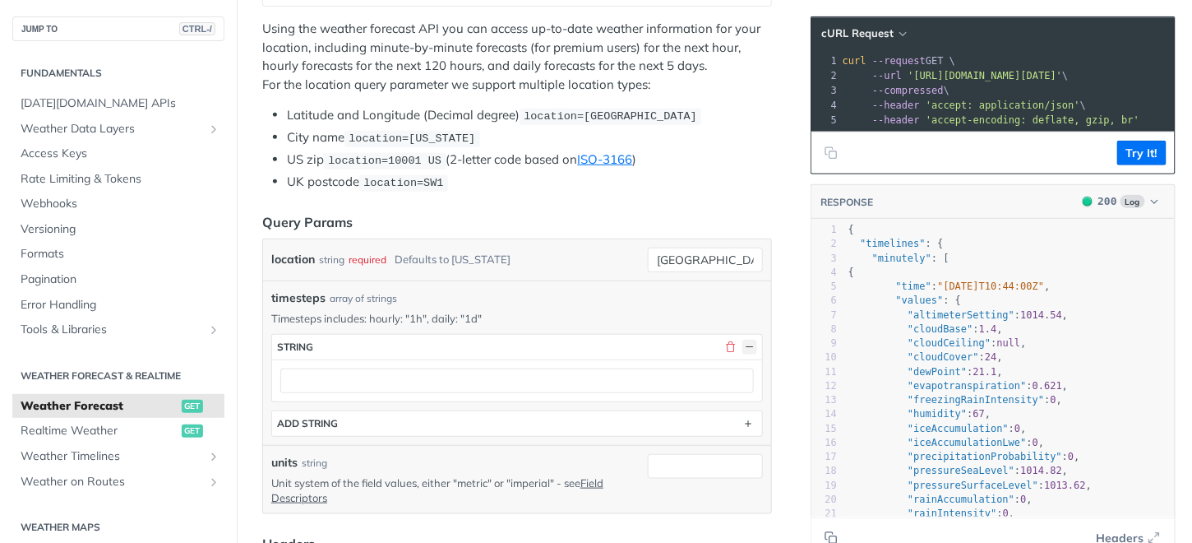
click at [742, 340] on button "button" at bounding box center [749, 347] width 15 height 15
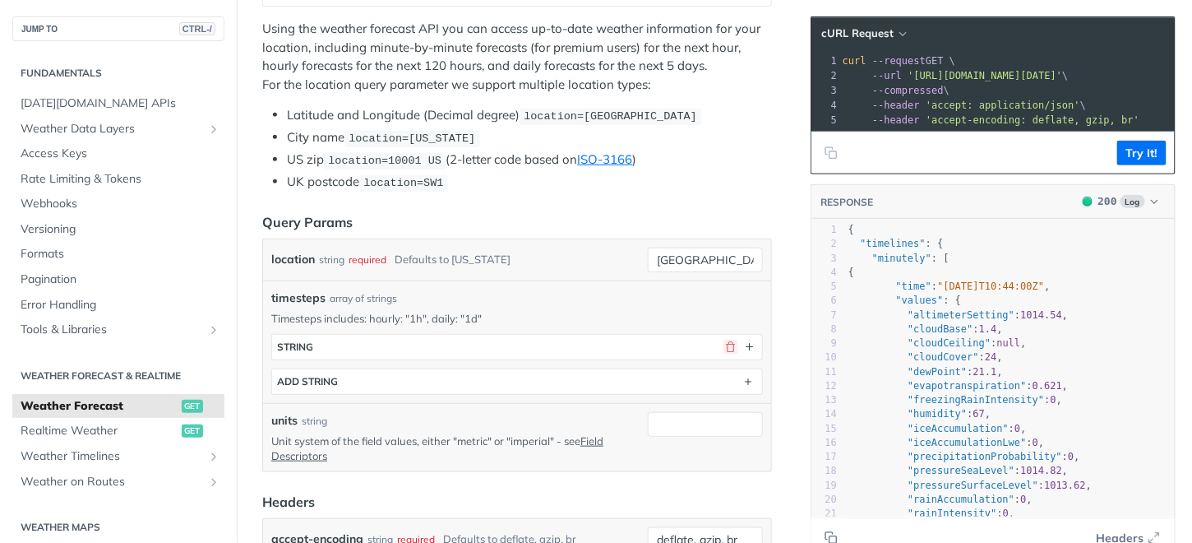
click at [724, 347] on button "button" at bounding box center [731, 347] width 15 height 15
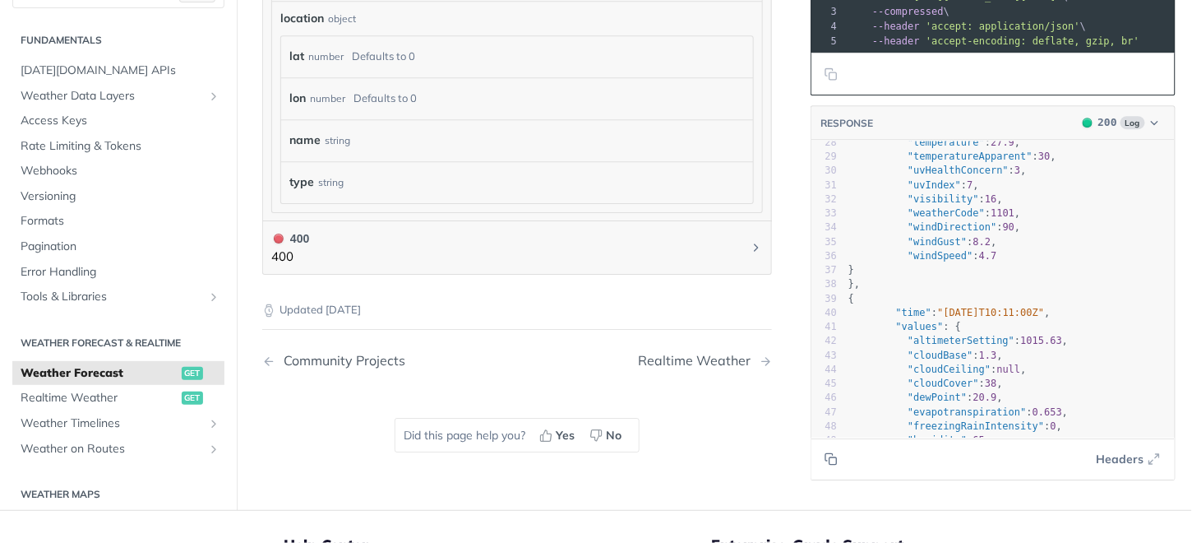
scroll to position [0, 0]
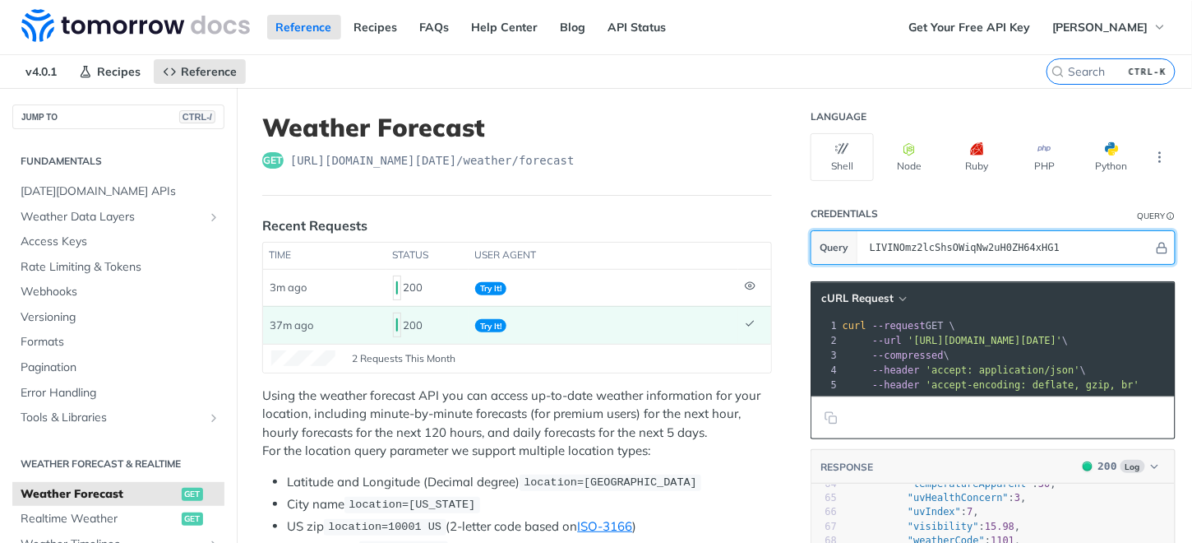
click at [1026, 239] on input "LIVINOmz2lcShsOWiqNw2uH0ZH64xHG1" at bounding box center [1008, 247] width 292 height 33
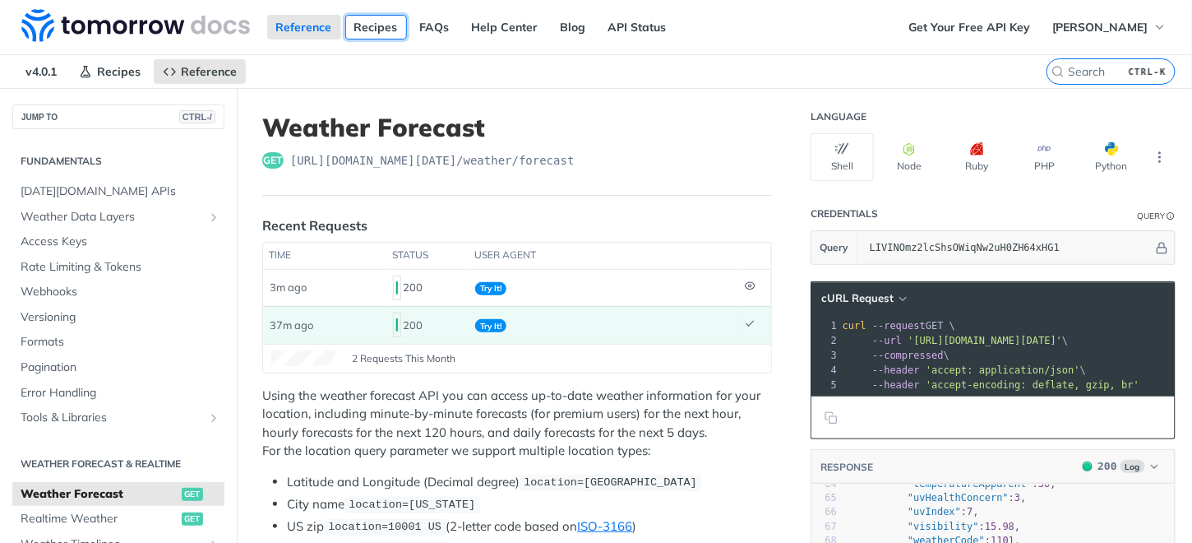
click at [371, 23] on link "Recipes" at bounding box center [376, 27] width 62 height 25
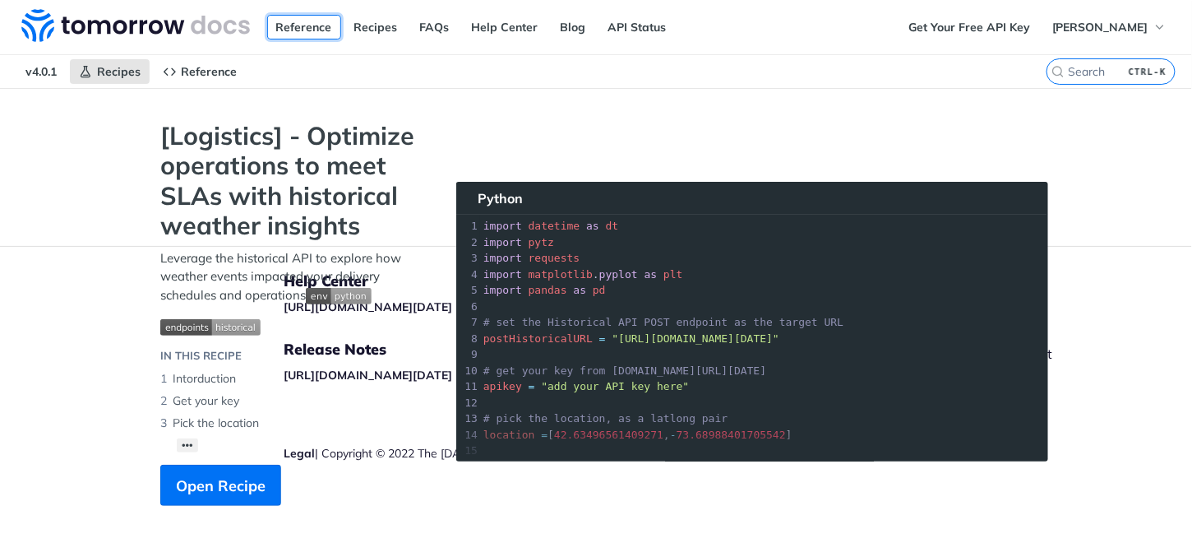
click at [298, 24] on link "Reference" at bounding box center [304, 27] width 74 height 25
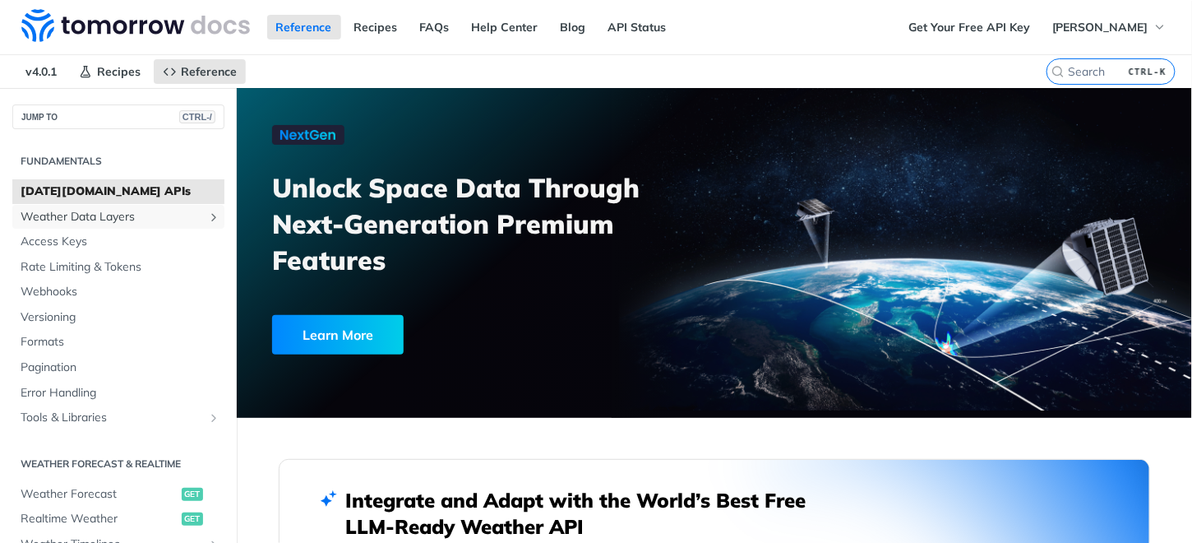
click at [118, 216] on span "Weather Data Layers" at bounding box center [112, 217] width 183 height 16
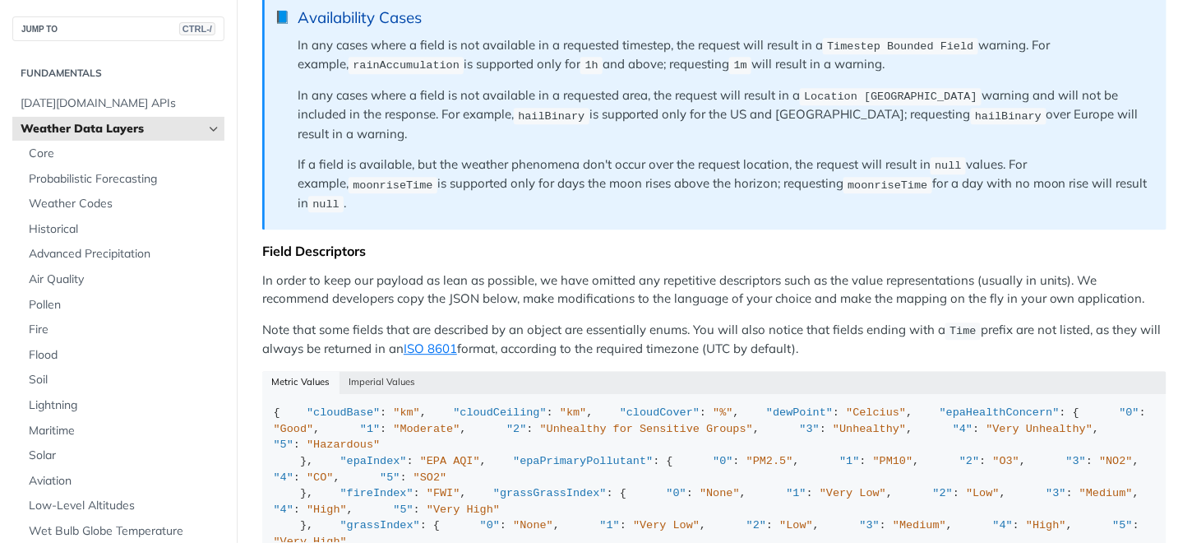
scroll to position [1069, 0]
